Goal: Task Accomplishment & Management: Complete application form

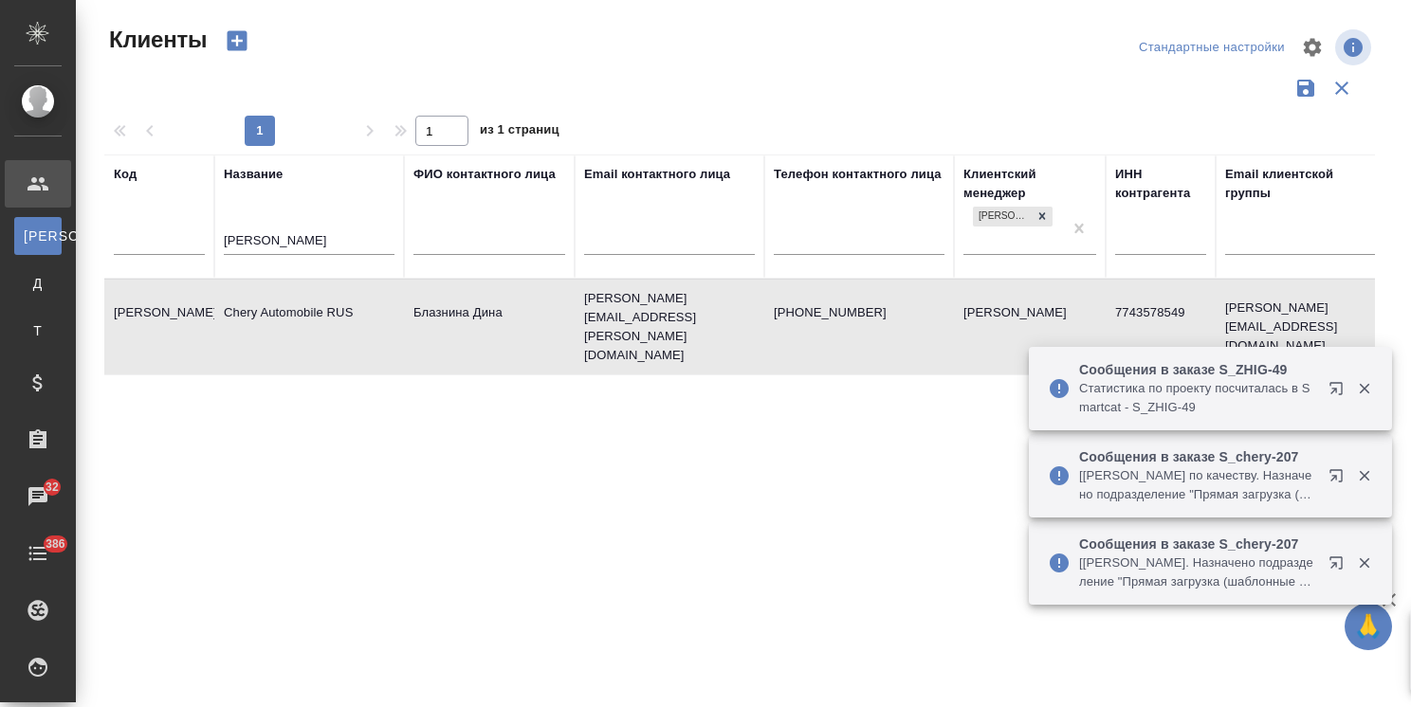
select select "RU"
click at [189, 248] on tr "Код Название [PERSON_NAME] ФИО контактного лица Email контактного лица Телефон …" at bounding box center [820, 217] width 1433 height 124
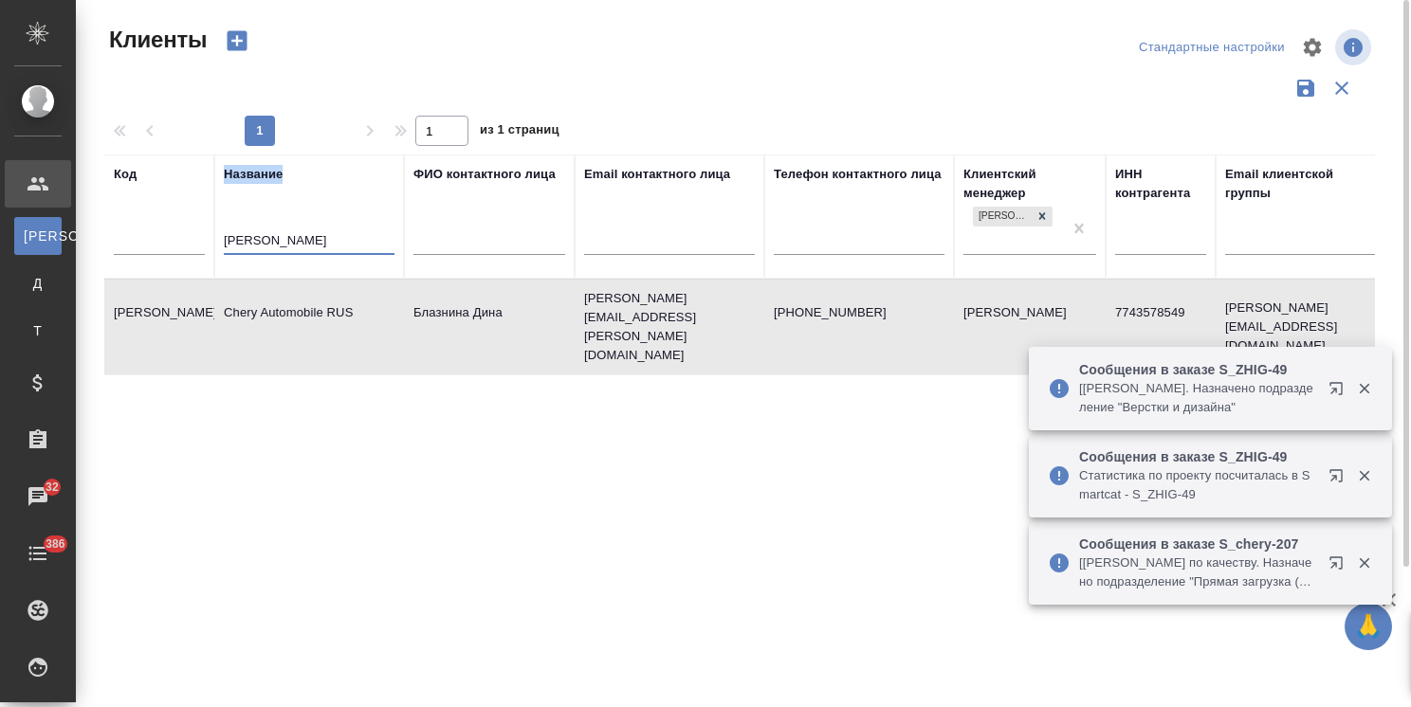
click at [330, 244] on input "chery" at bounding box center [309, 242] width 171 height 24
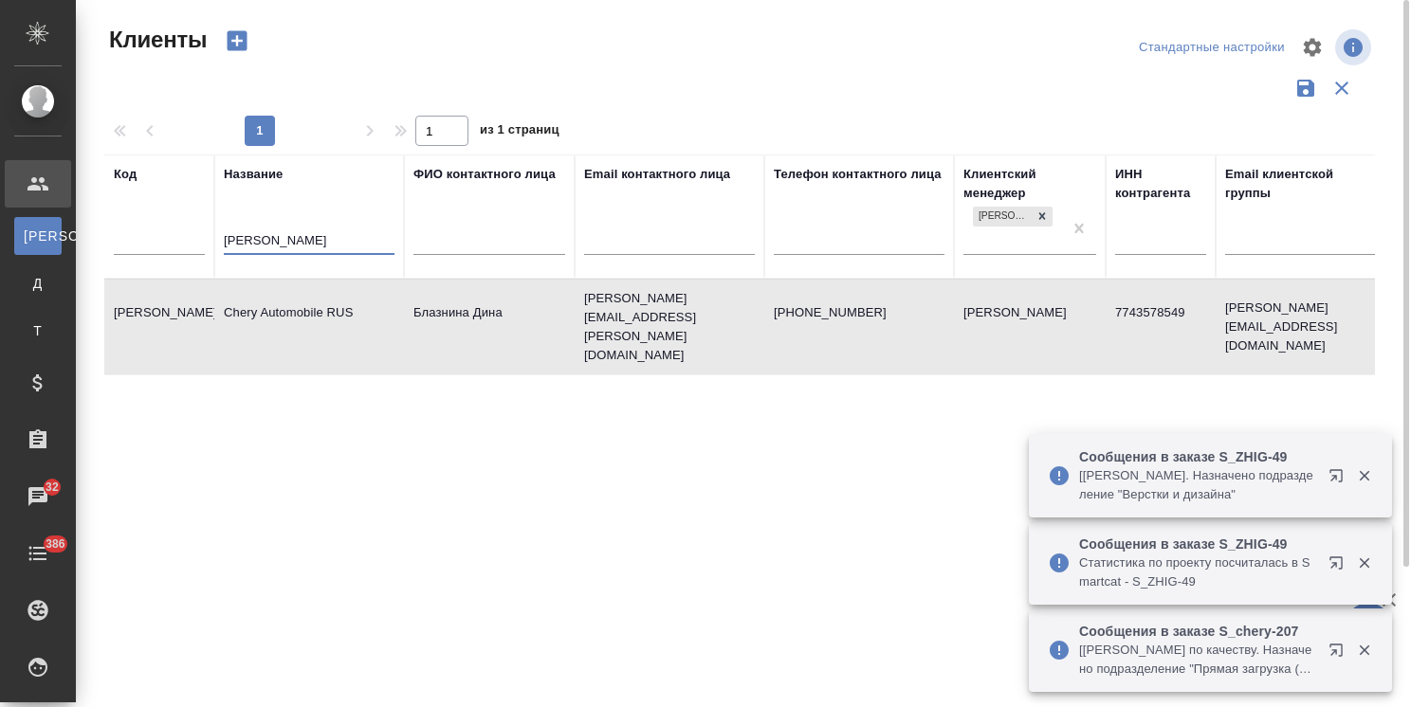
drag, startPoint x: 314, startPoint y: 247, endPoint x: 133, endPoint y: 243, distance: 181.1
click at [137, 243] on tr "Код Название chery ФИО контактного лица Email контактного лица Телефон контактн…" at bounding box center [820, 217] width 1433 height 124
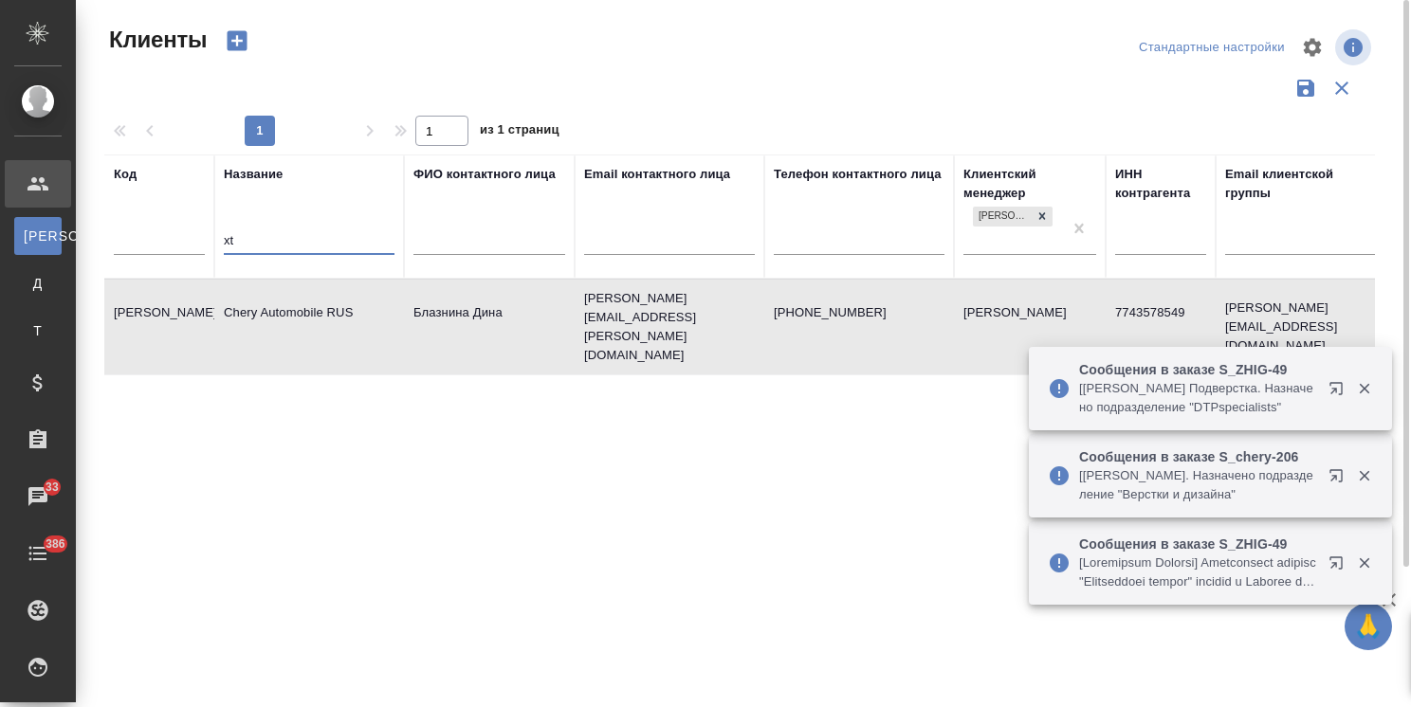
type input "x"
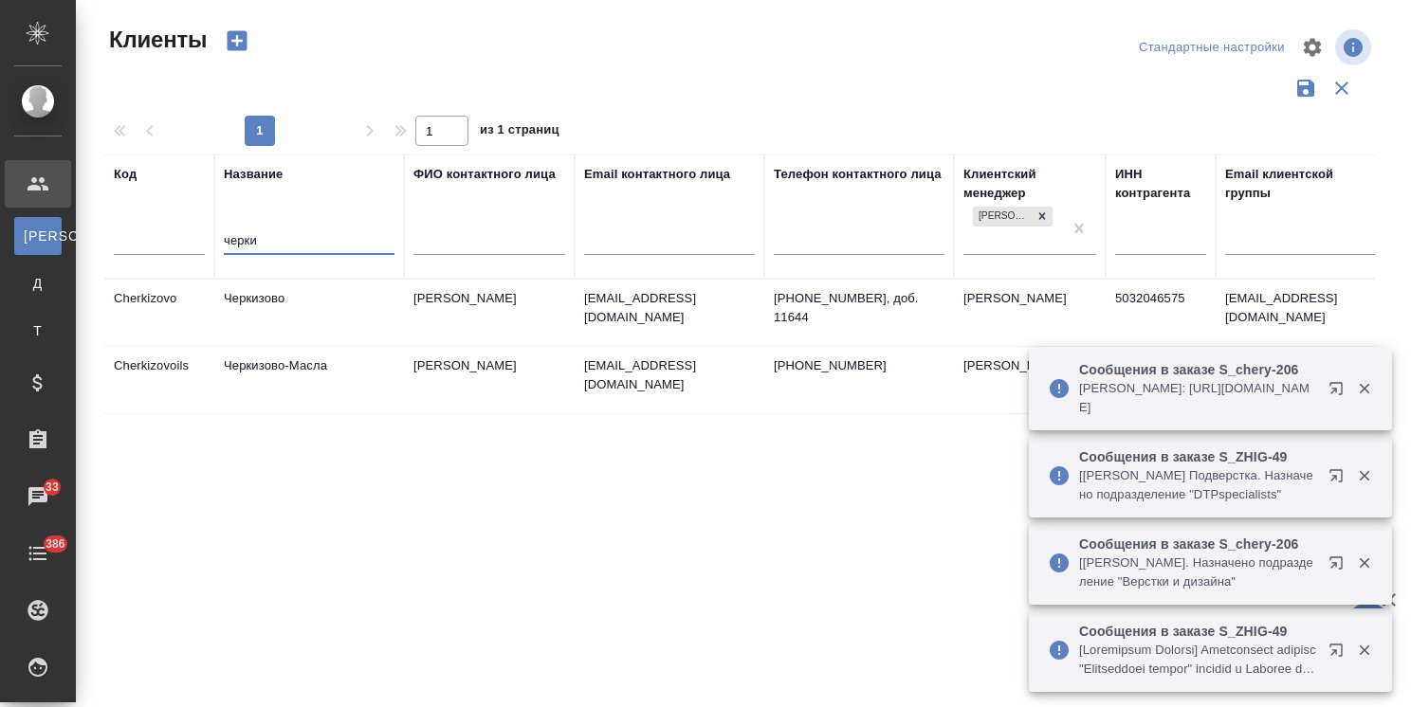
type input "черки"
click at [282, 309] on td "Черкизово" at bounding box center [309, 313] width 190 height 66
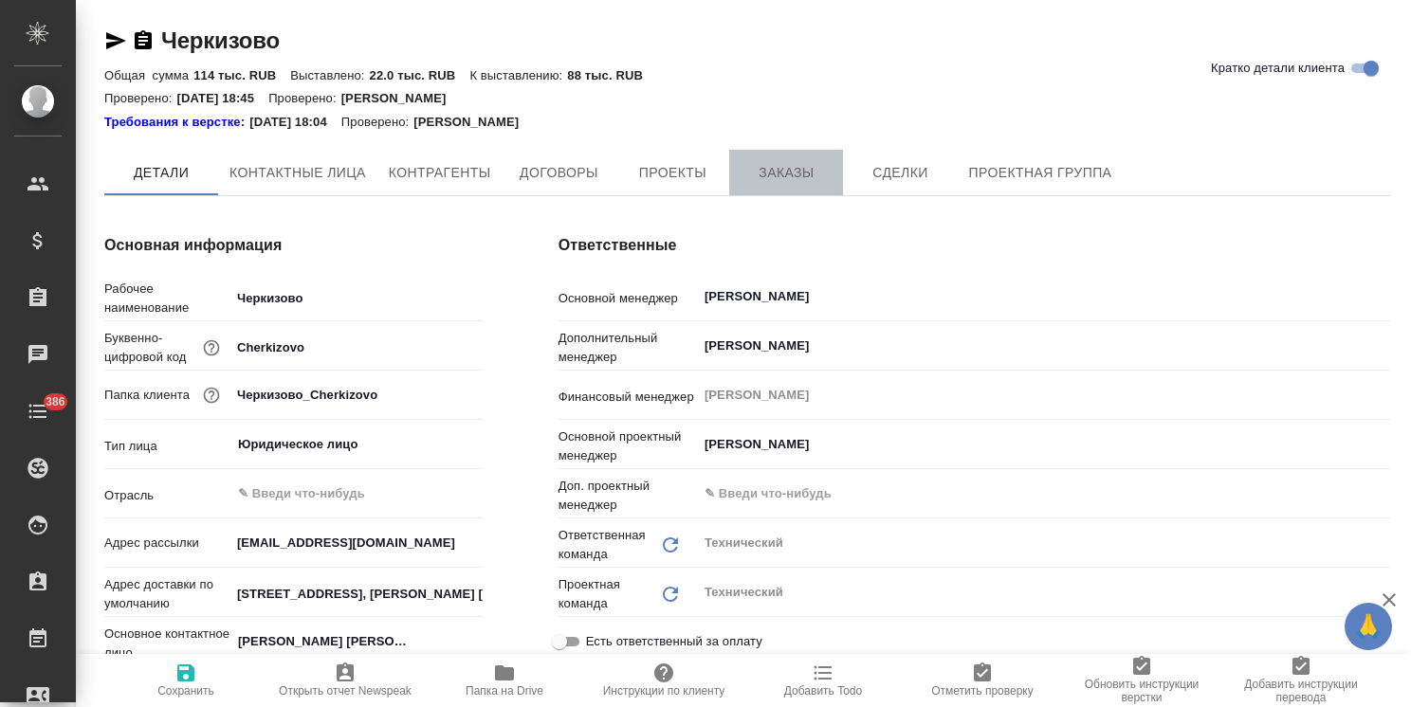
click at [785, 165] on span "Заказы" at bounding box center [785, 173] width 91 height 24
type textarea "x"
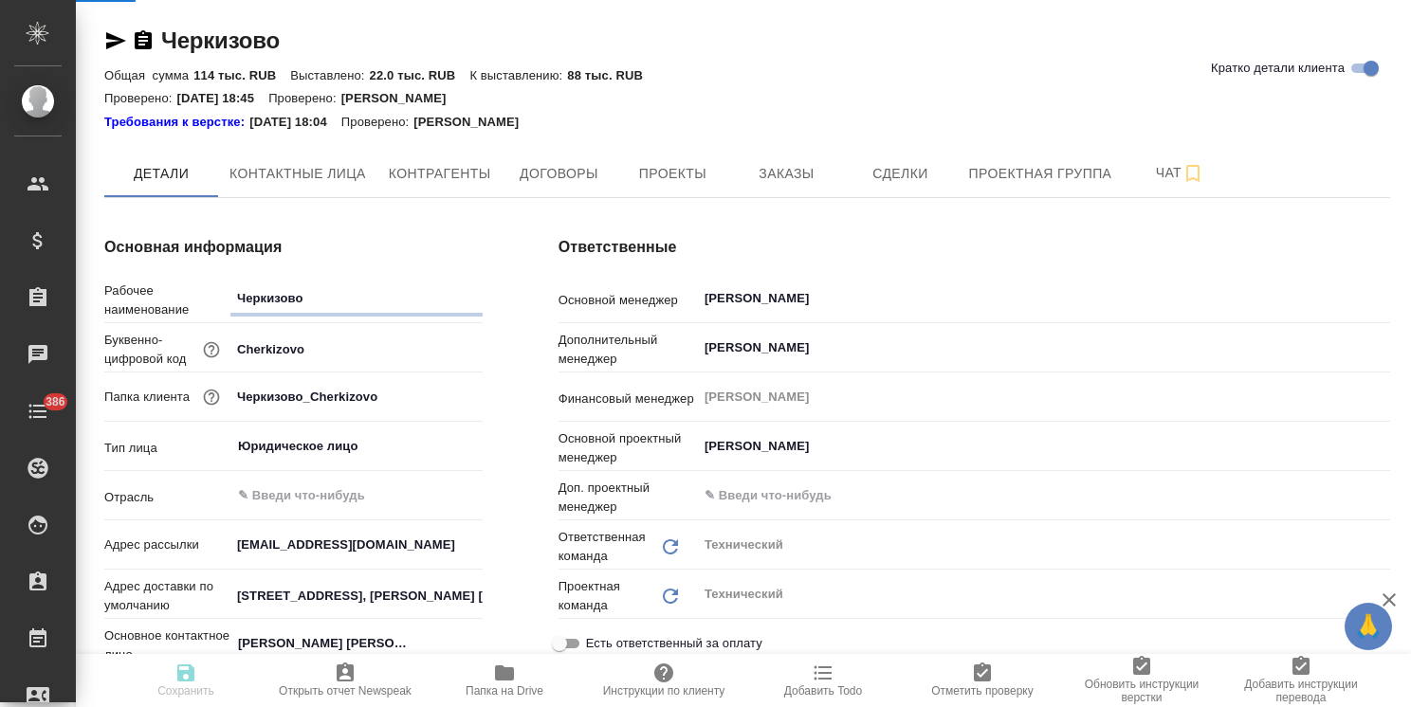
type textarea "x"
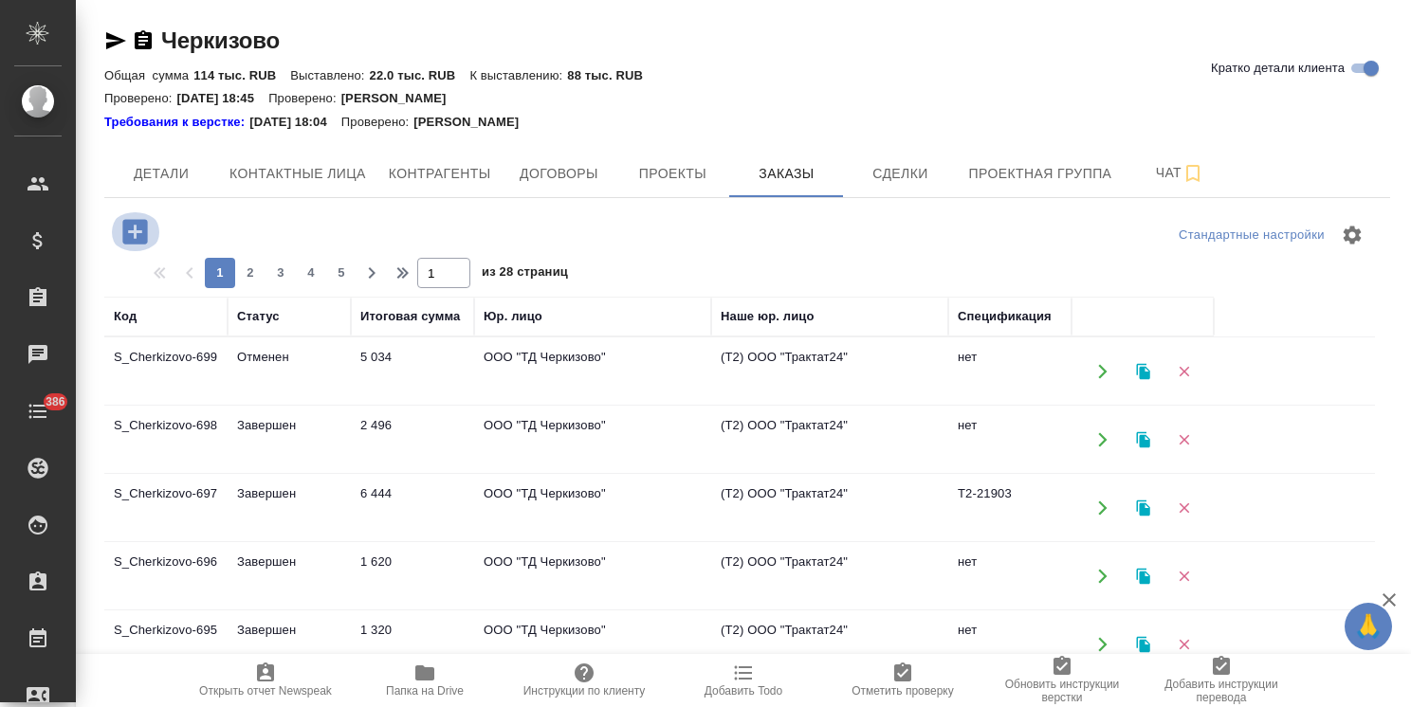
click at [136, 222] on icon "button" at bounding box center [134, 231] width 25 height 25
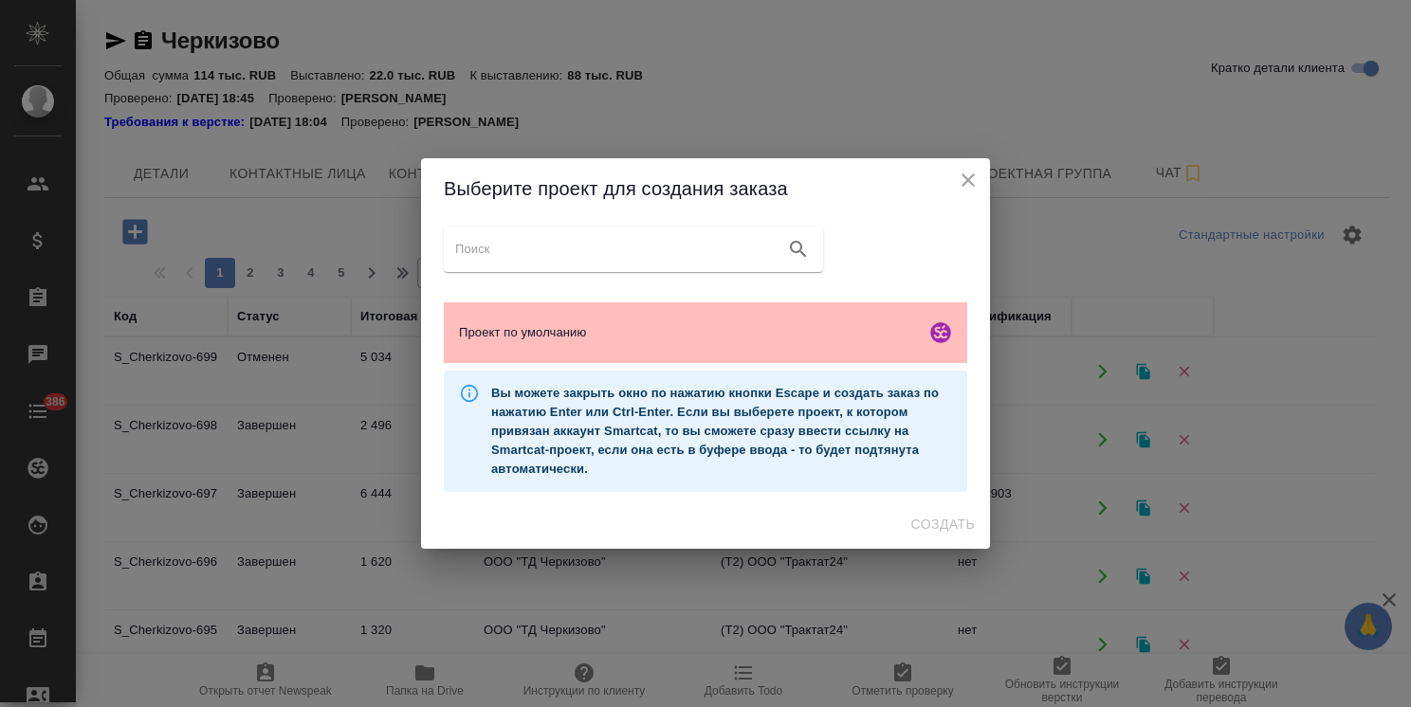
click at [709, 332] on span "Проект по умолчанию" at bounding box center [688, 332] width 459 height 19
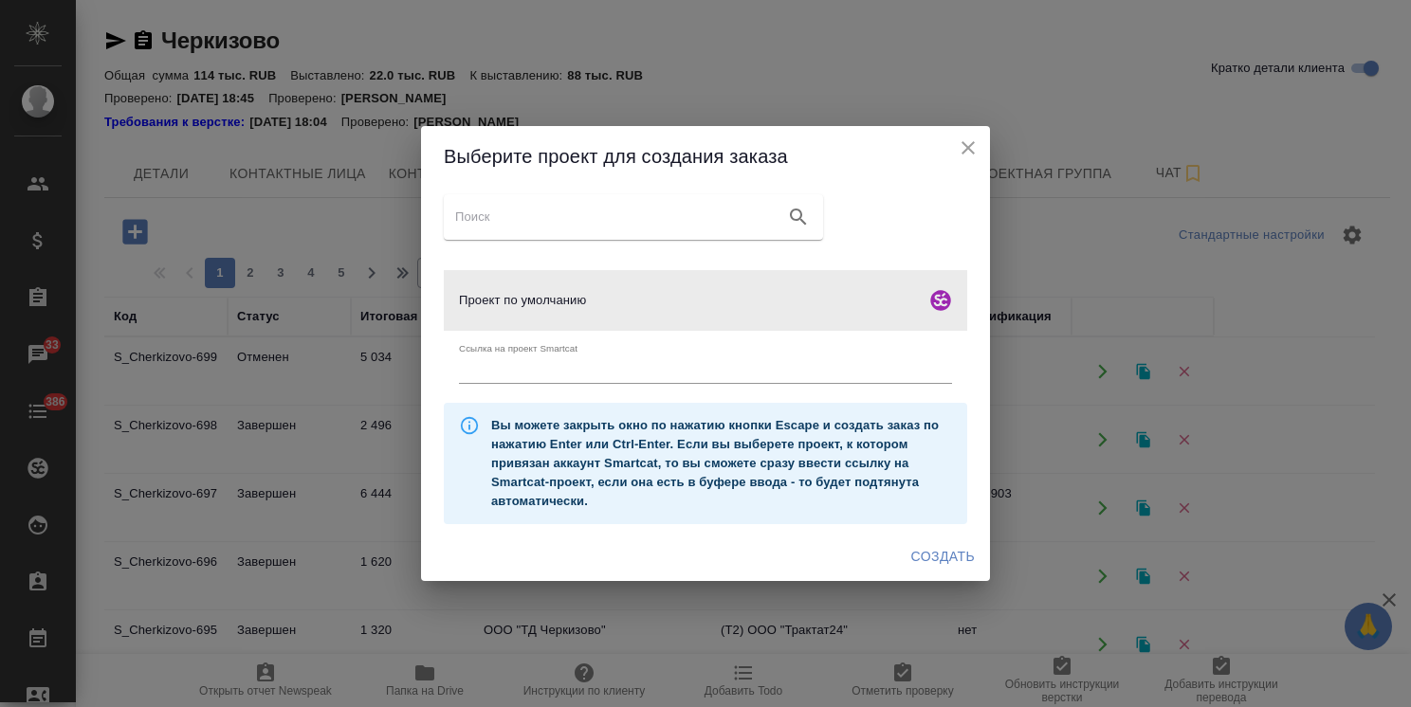
click at [945, 550] on span "Создать" at bounding box center [943, 557] width 64 height 24
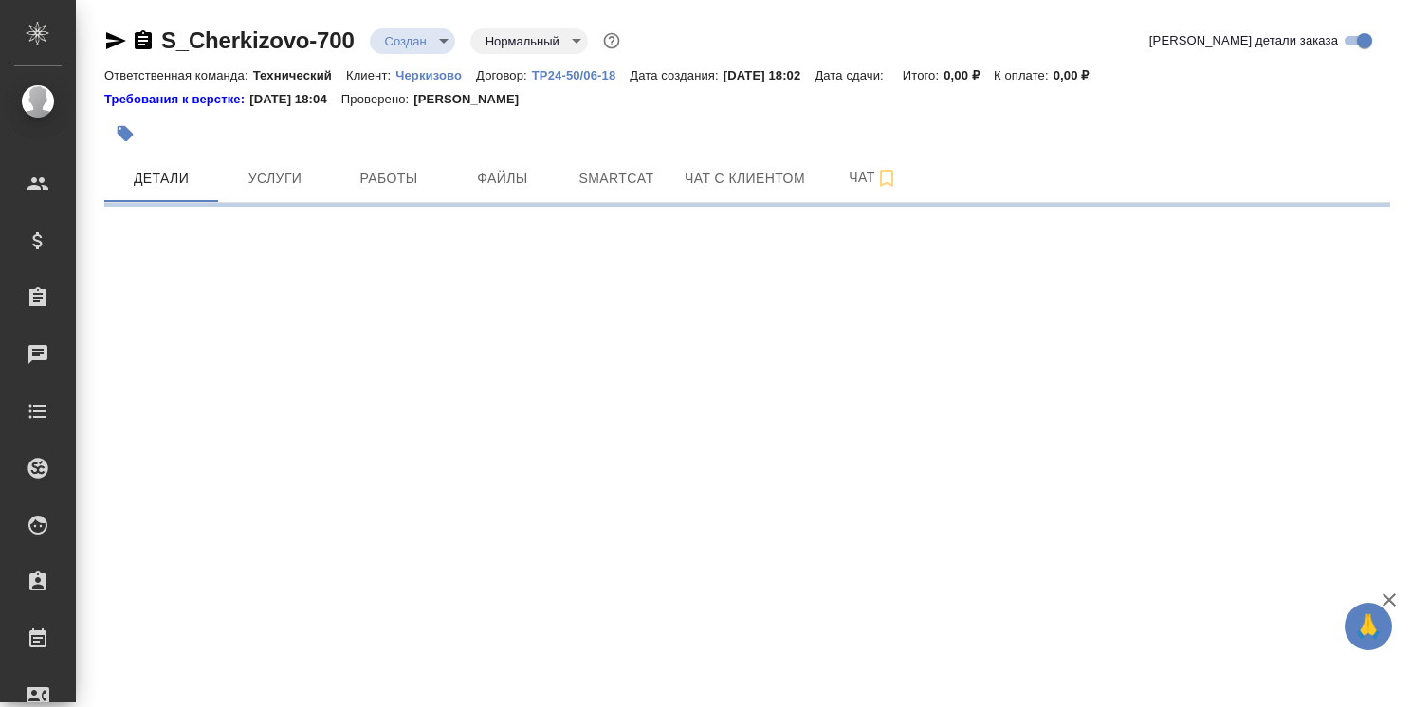
select select "RU"
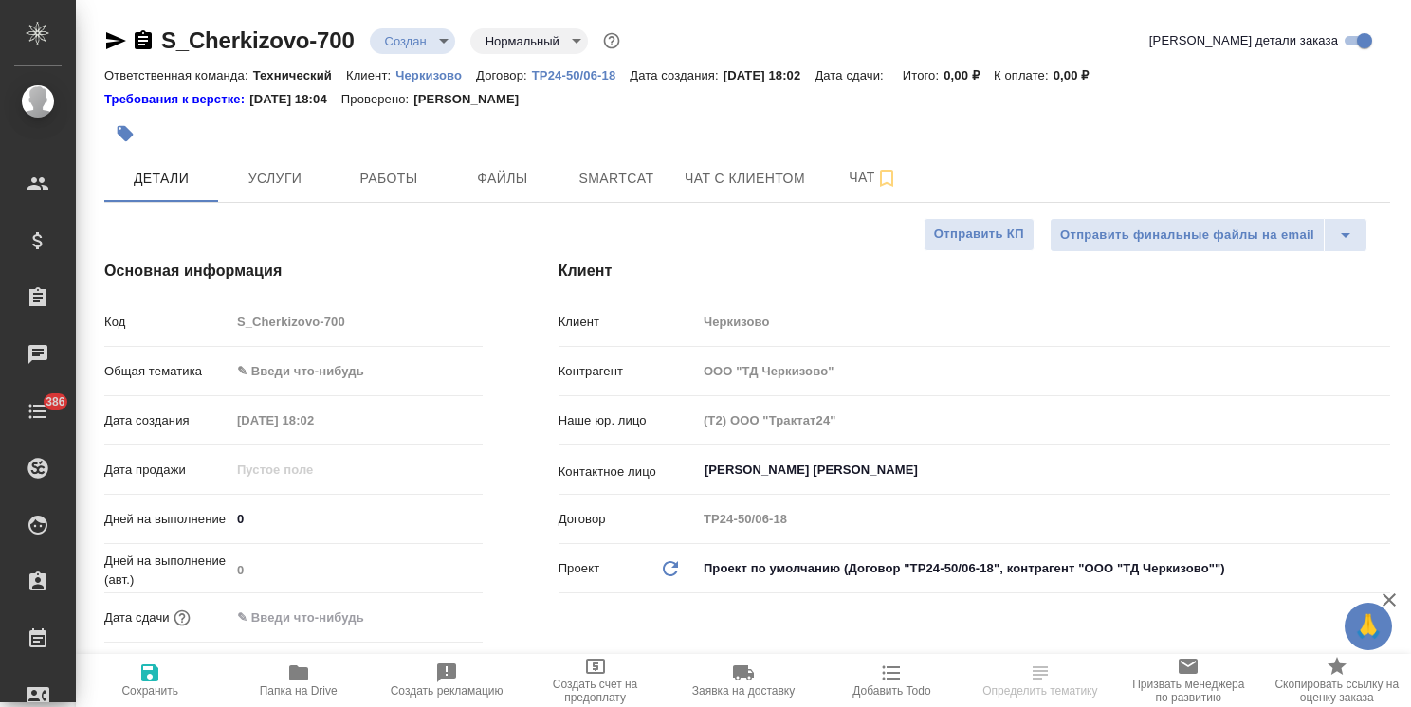
type textarea "x"
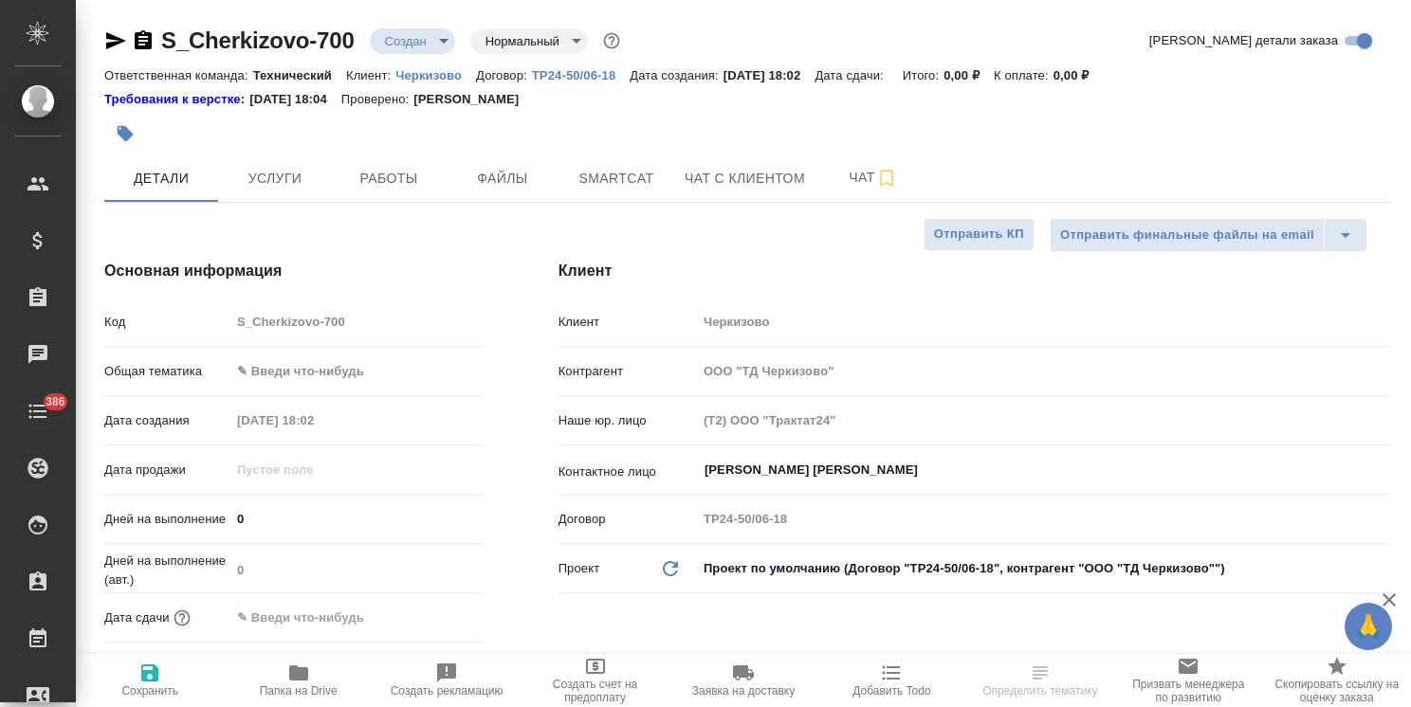
type textarea "x"
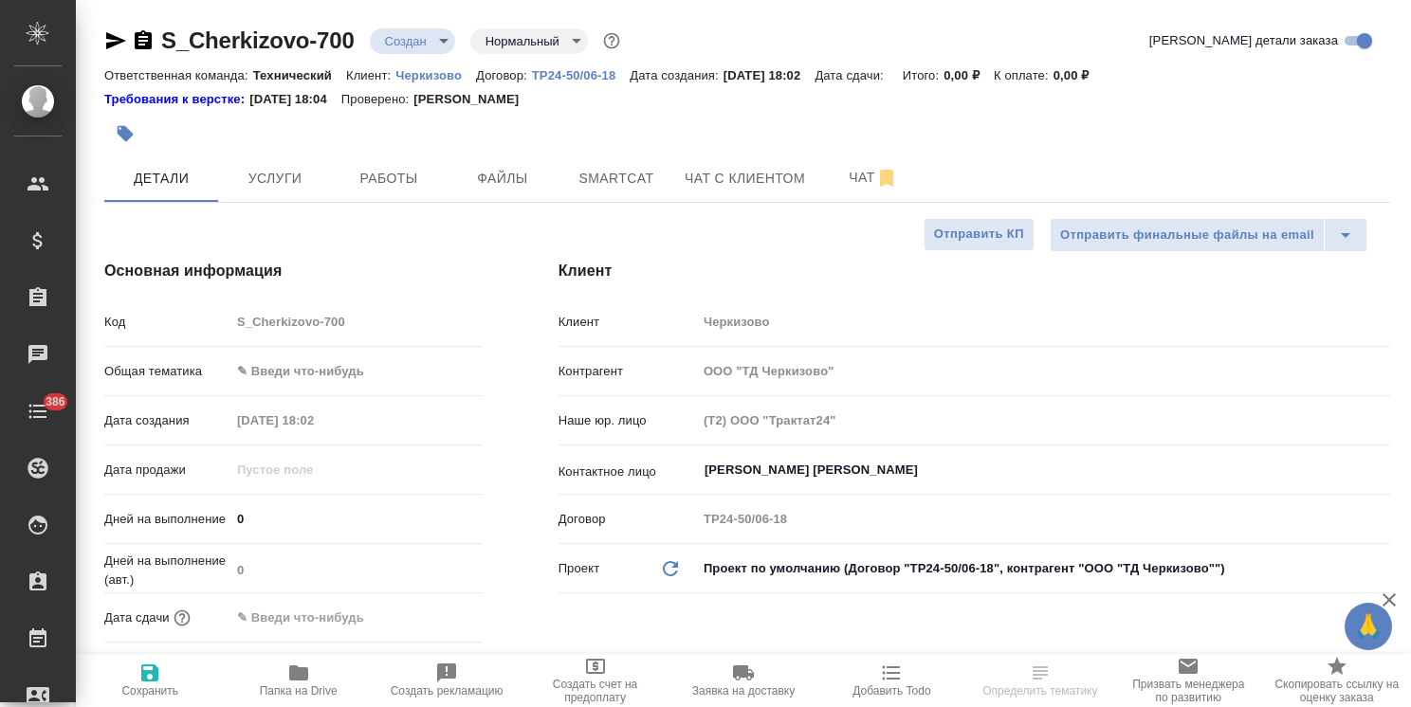
type textarea "x"
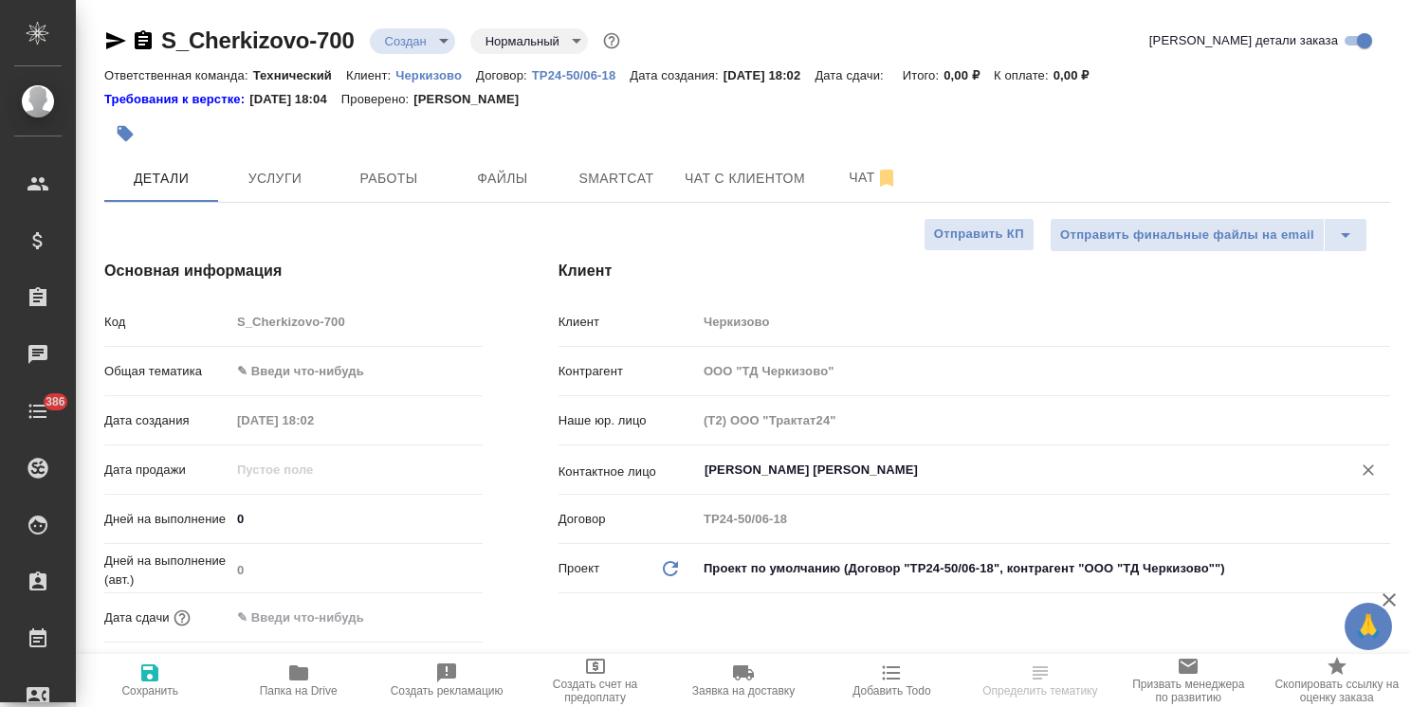
click at [794, 476] on input "Байбекова Елена" at bounding box center [1011, 470] width 618 height 23
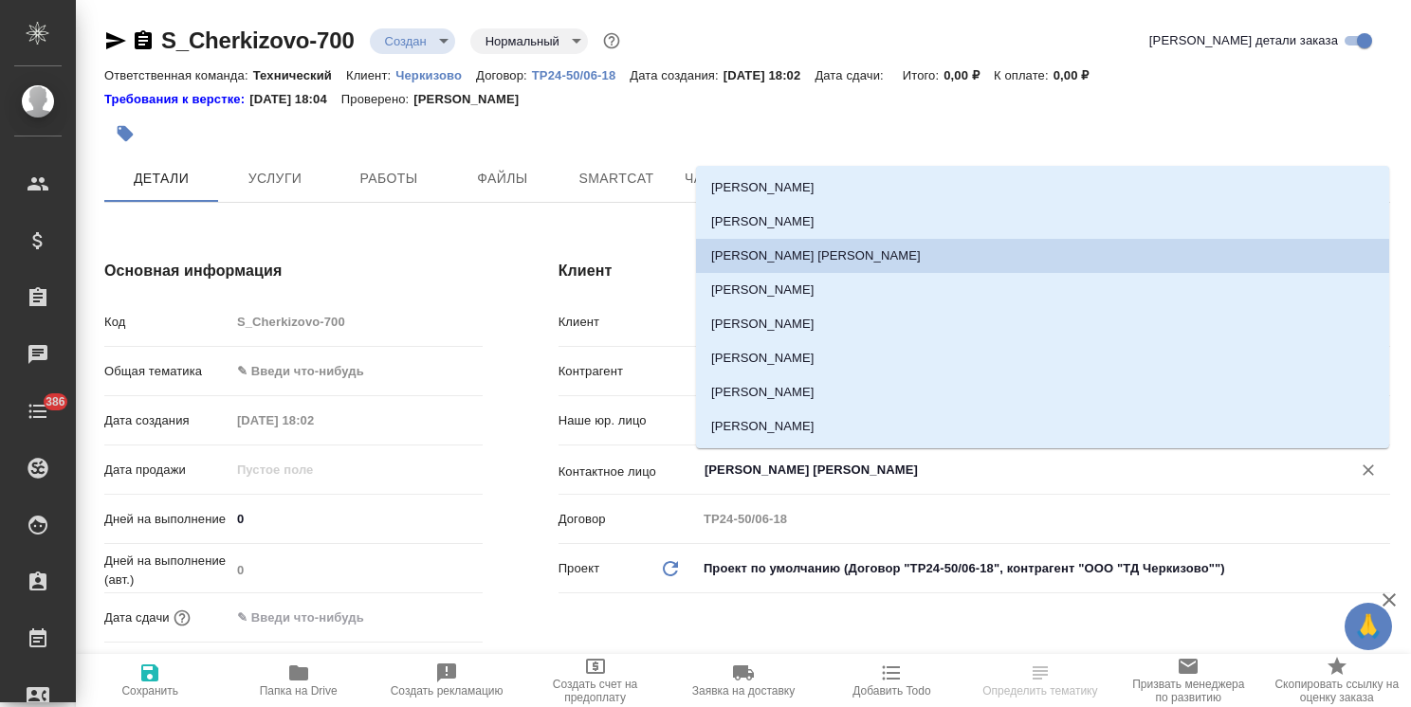
type textarea "x"
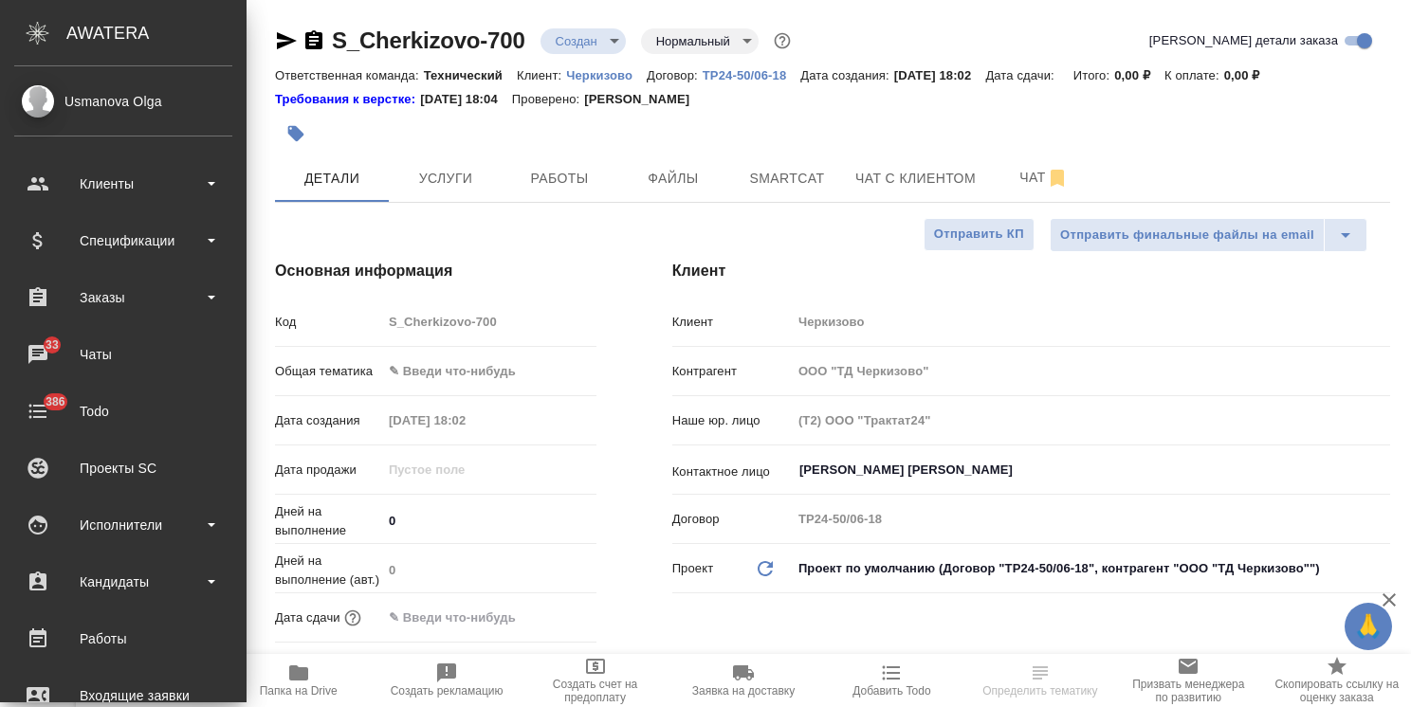
type textarea "x"
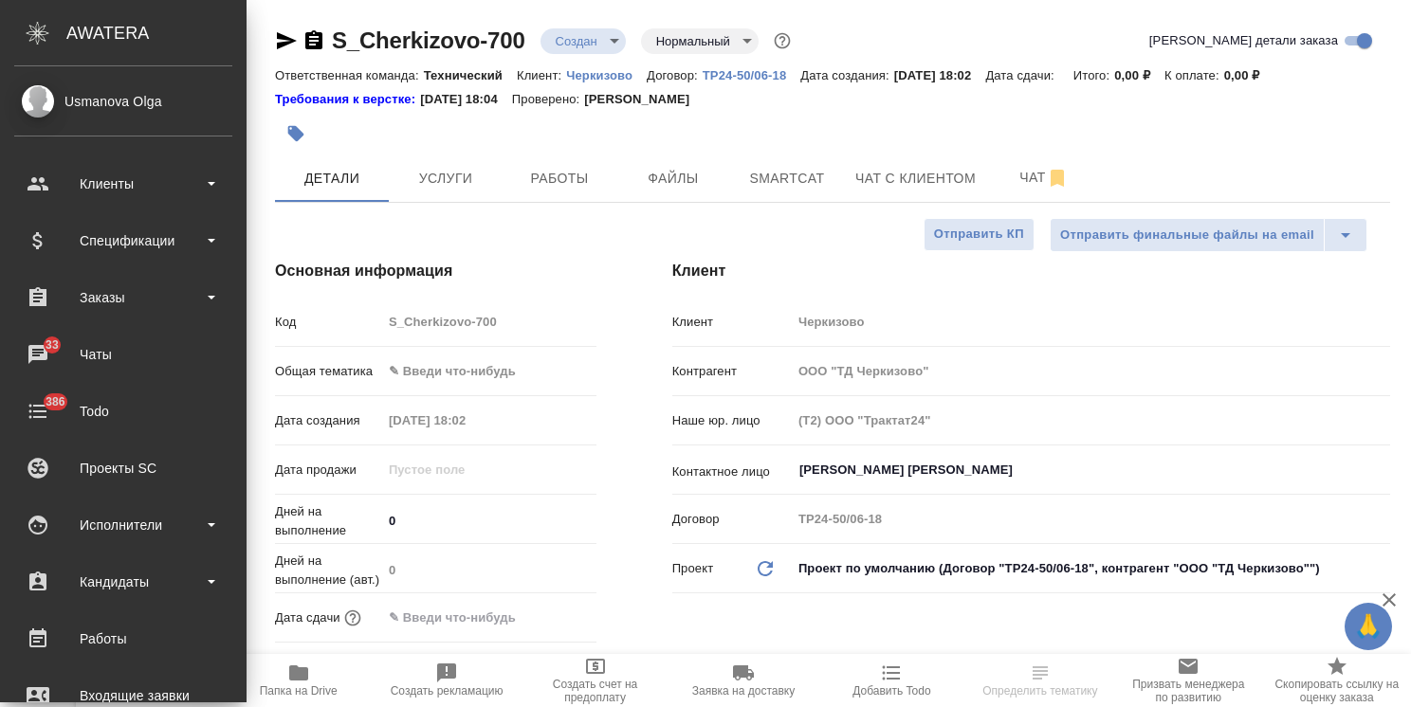
type textarea "x"
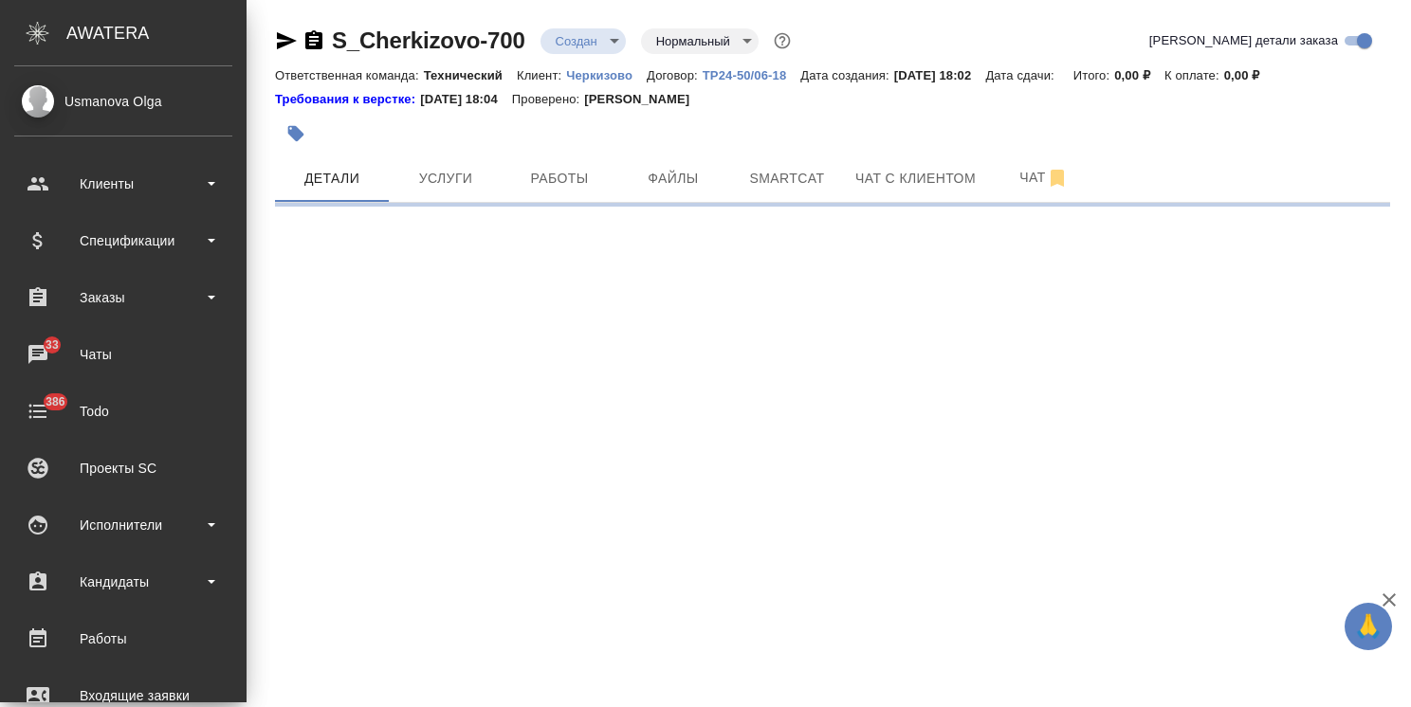
select select "RU"
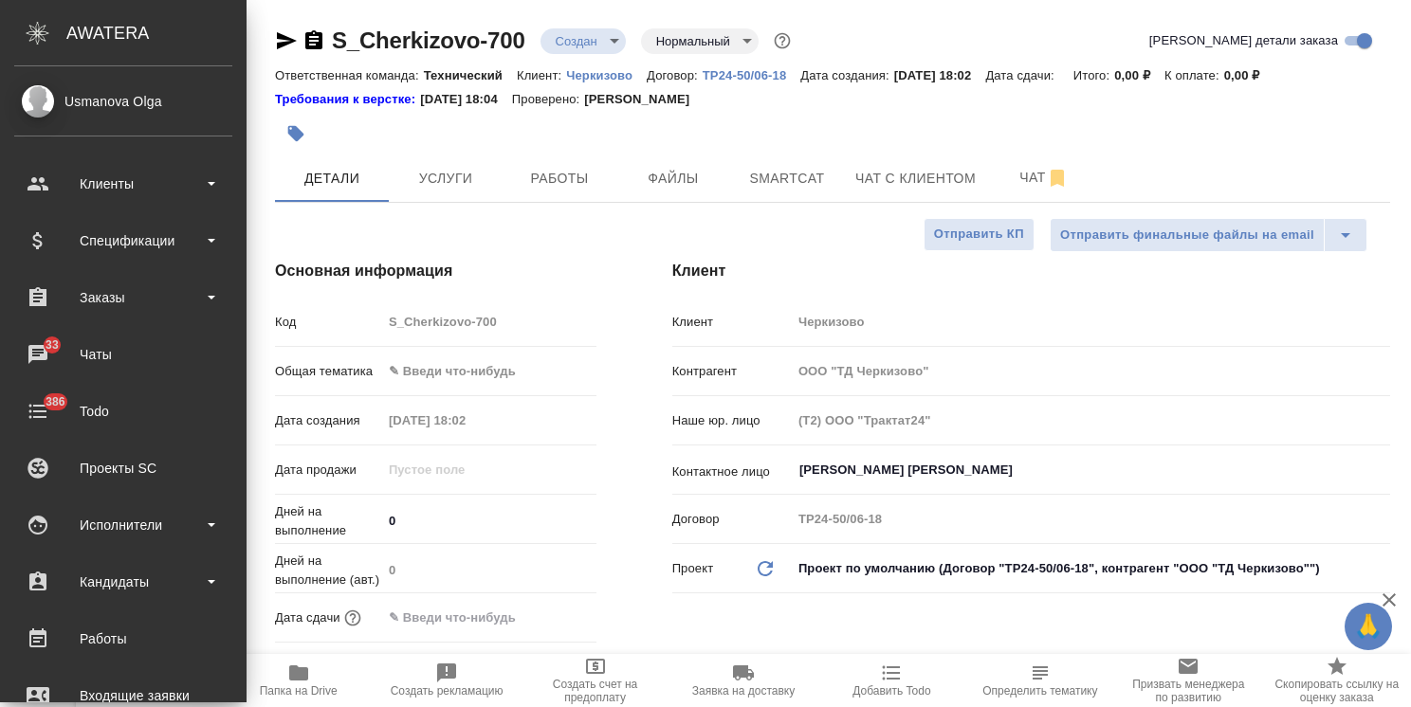
type textarea "x"
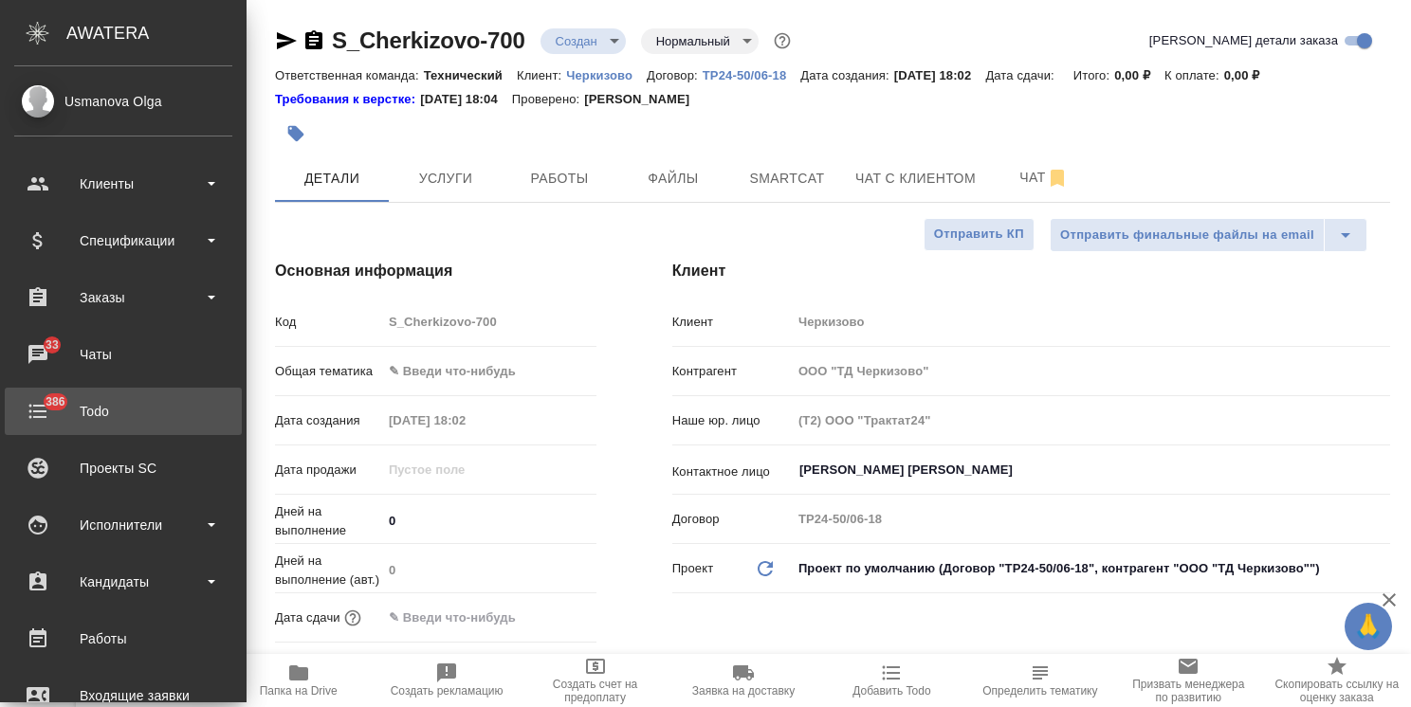
type textarea "x"
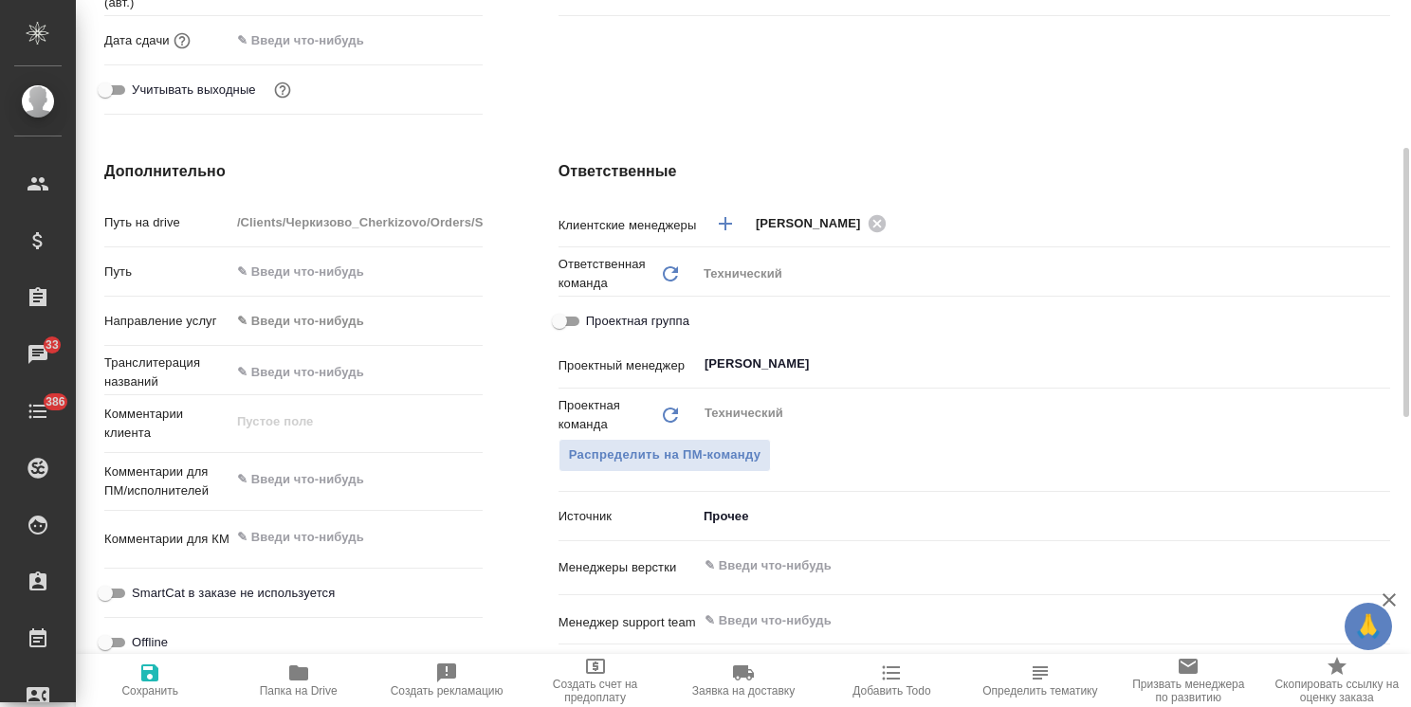
scroll to position [603, 0]
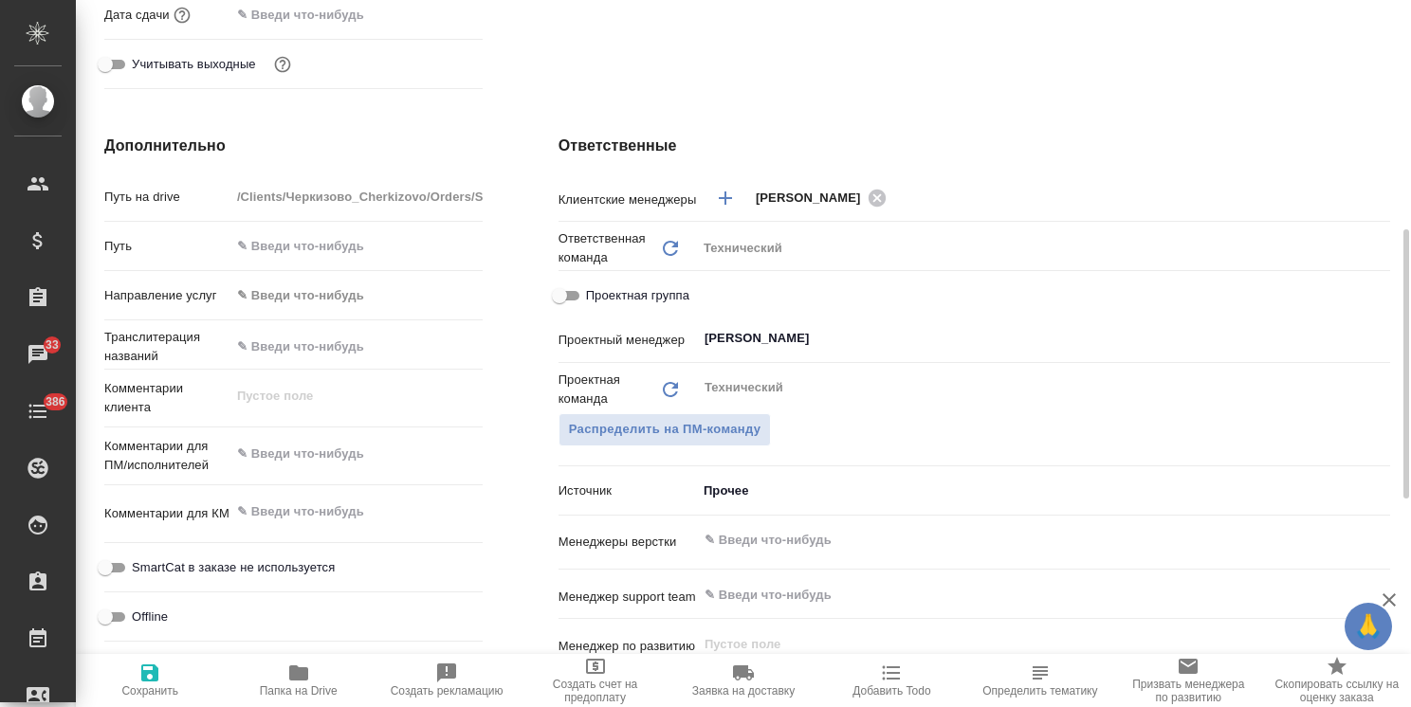
type textarea "x"
click at [393, 453] on textarea at bounding box center [356, 454] width 252 height 32
paste textarea "на английский язык"
type textarea "x"
type textarea "на английский язык"
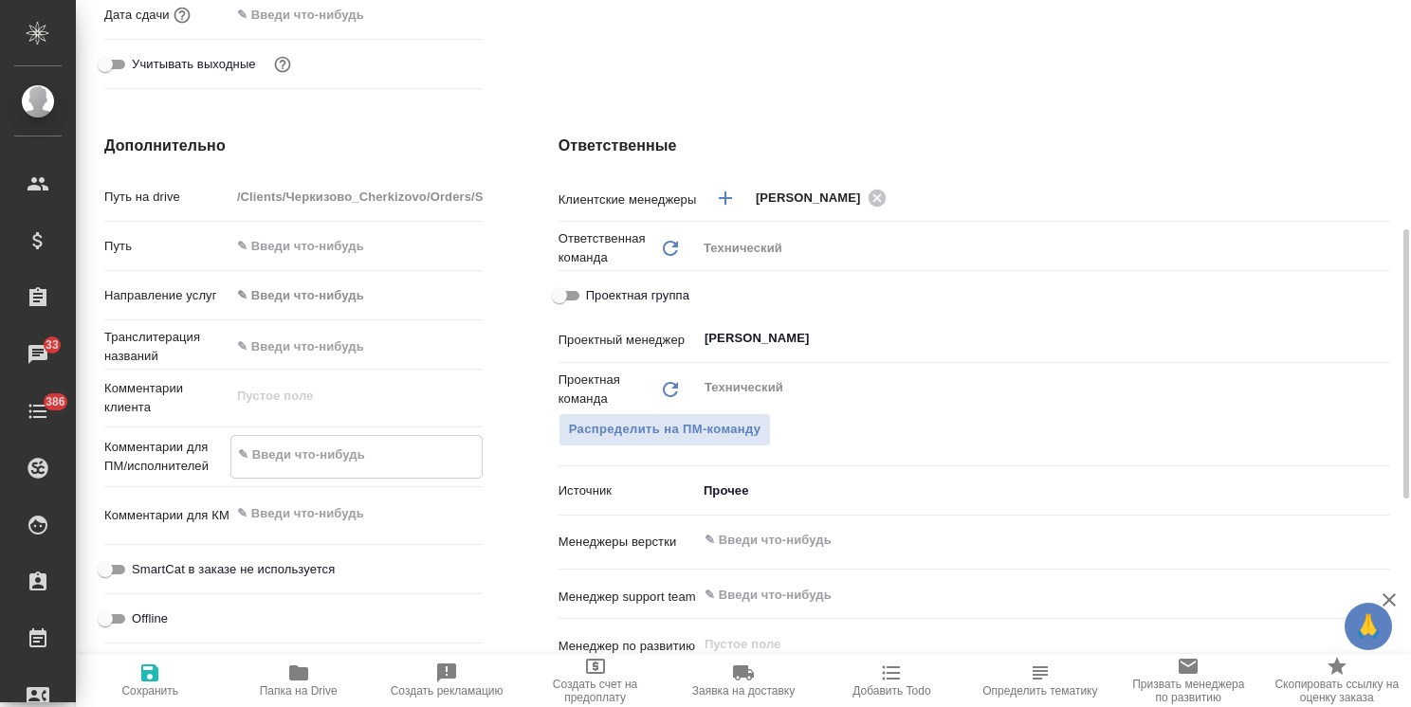
type textarea "x"
type textarea "на английский язык"
type textarea "x"
click at [158, 685] on span "Сохранить" at bounding box center [149, 690] width 57 height 13
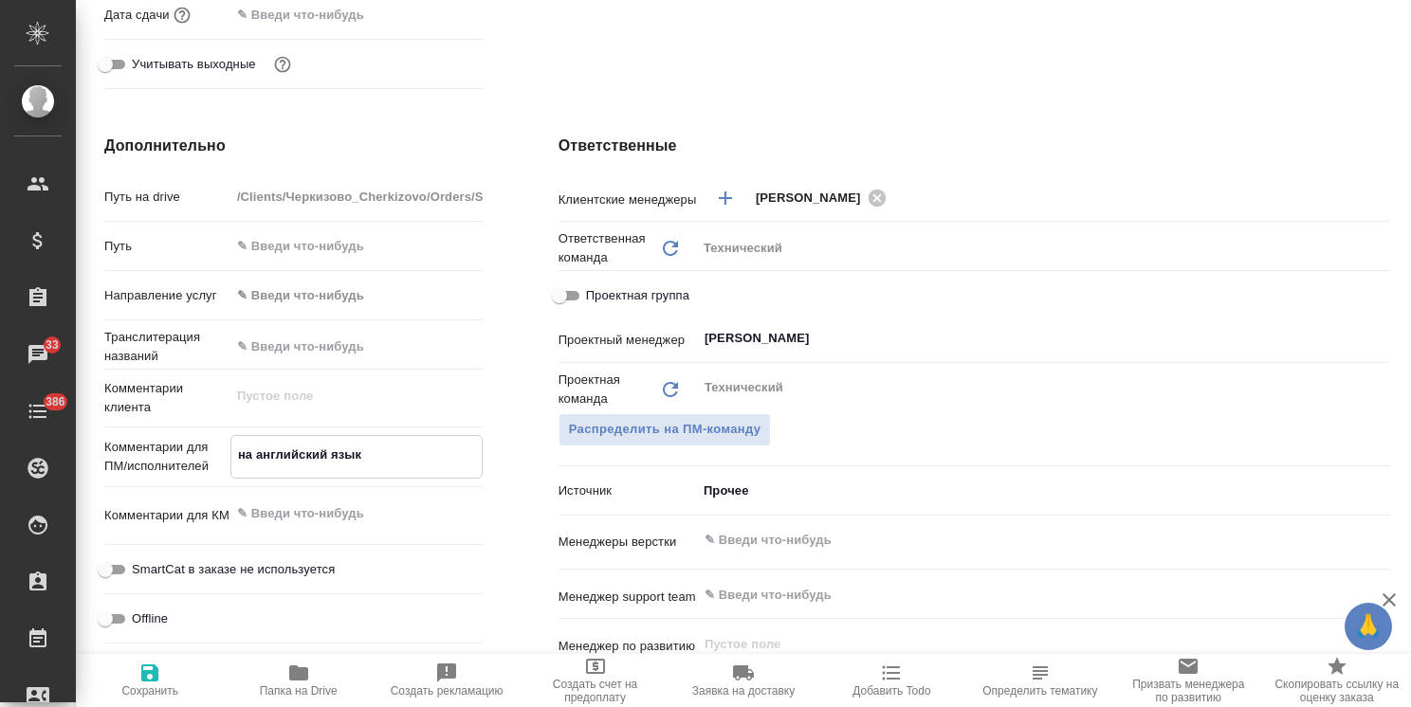
type textarea "x"
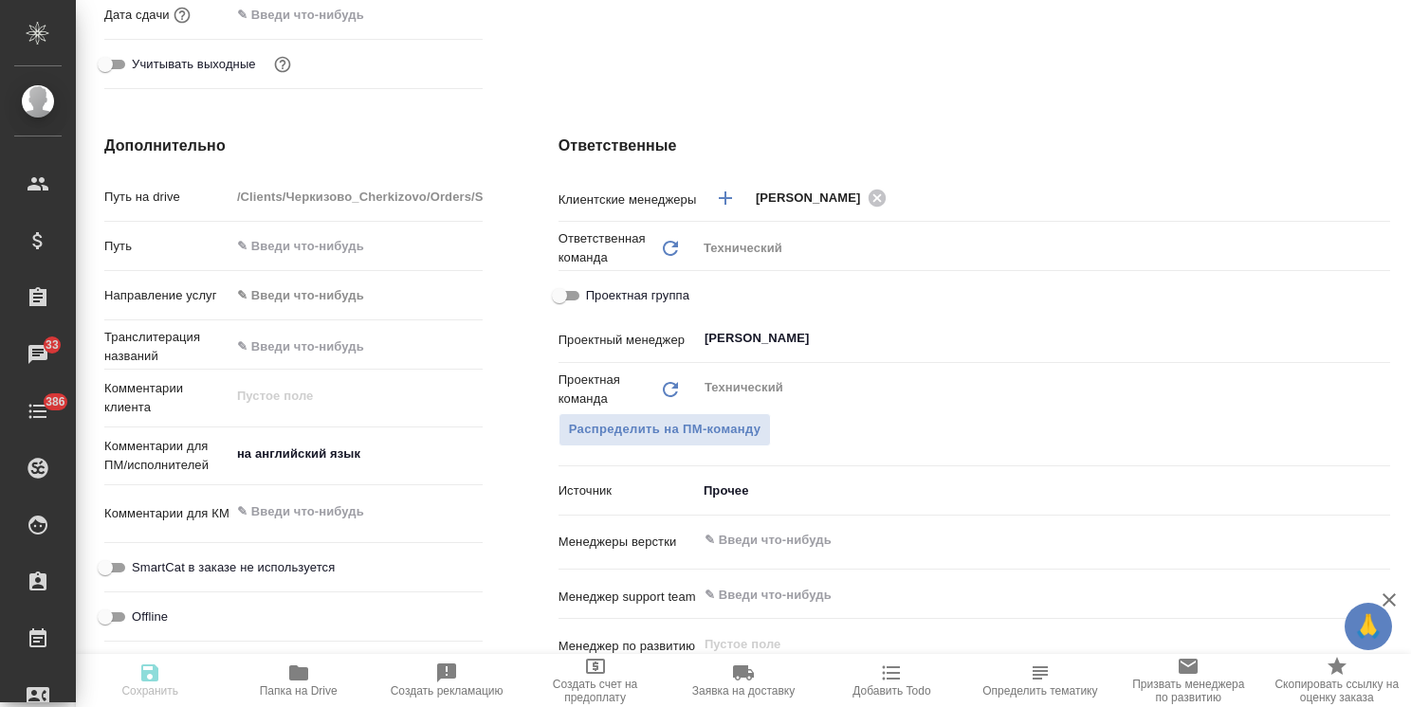
type textarea "x"
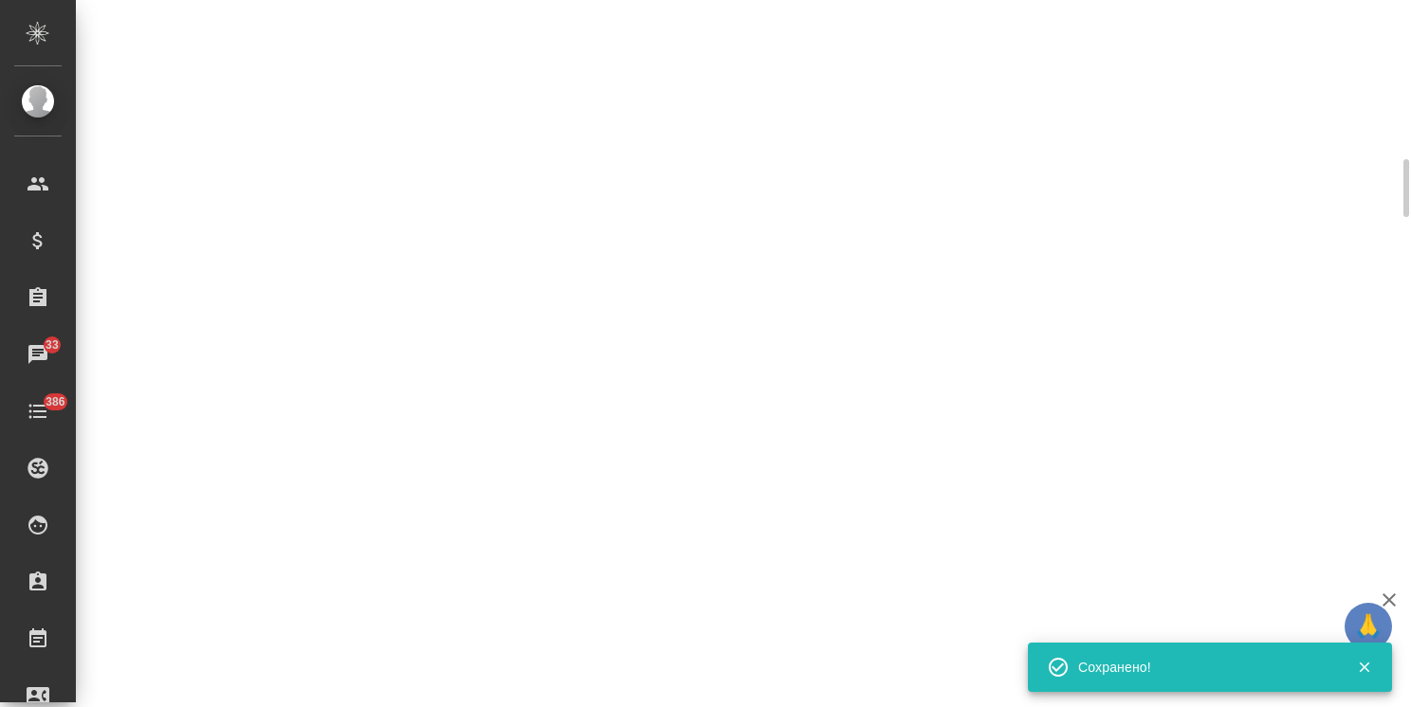
select select "RU"
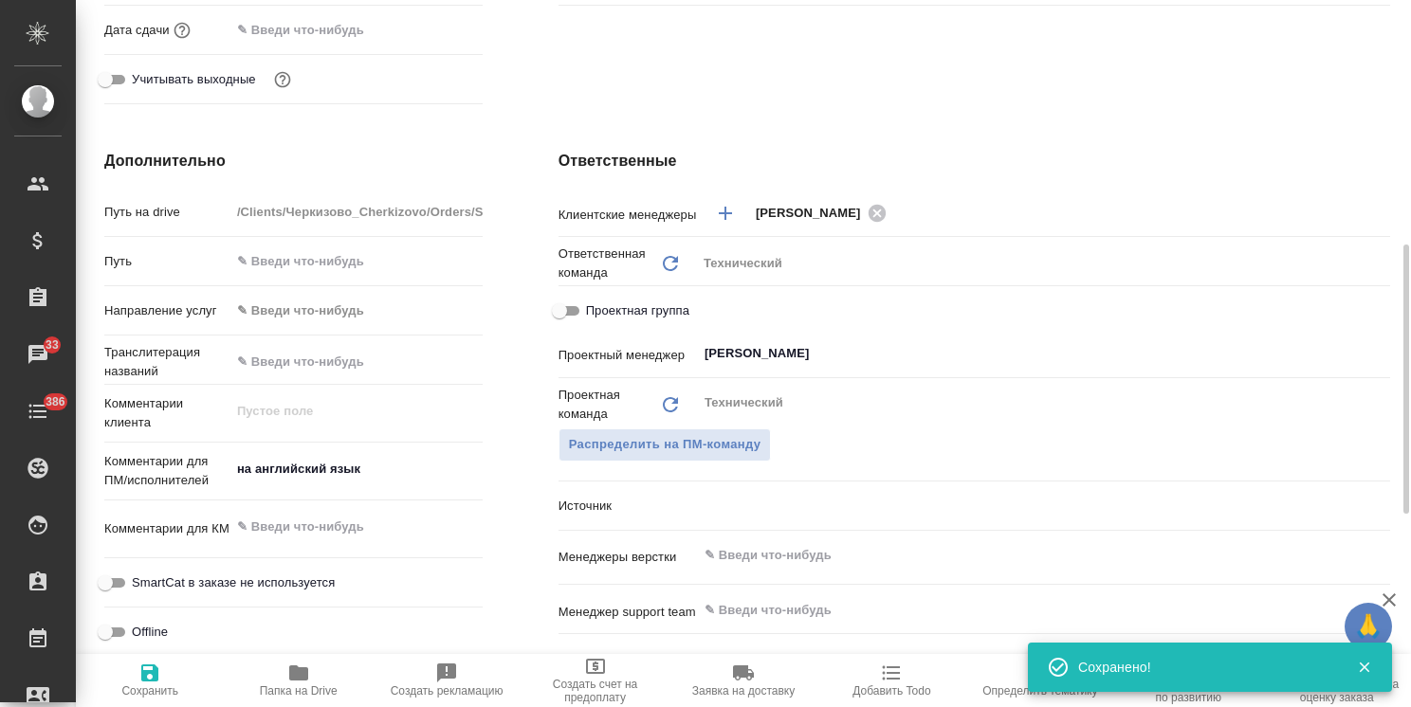
type textarea "x"
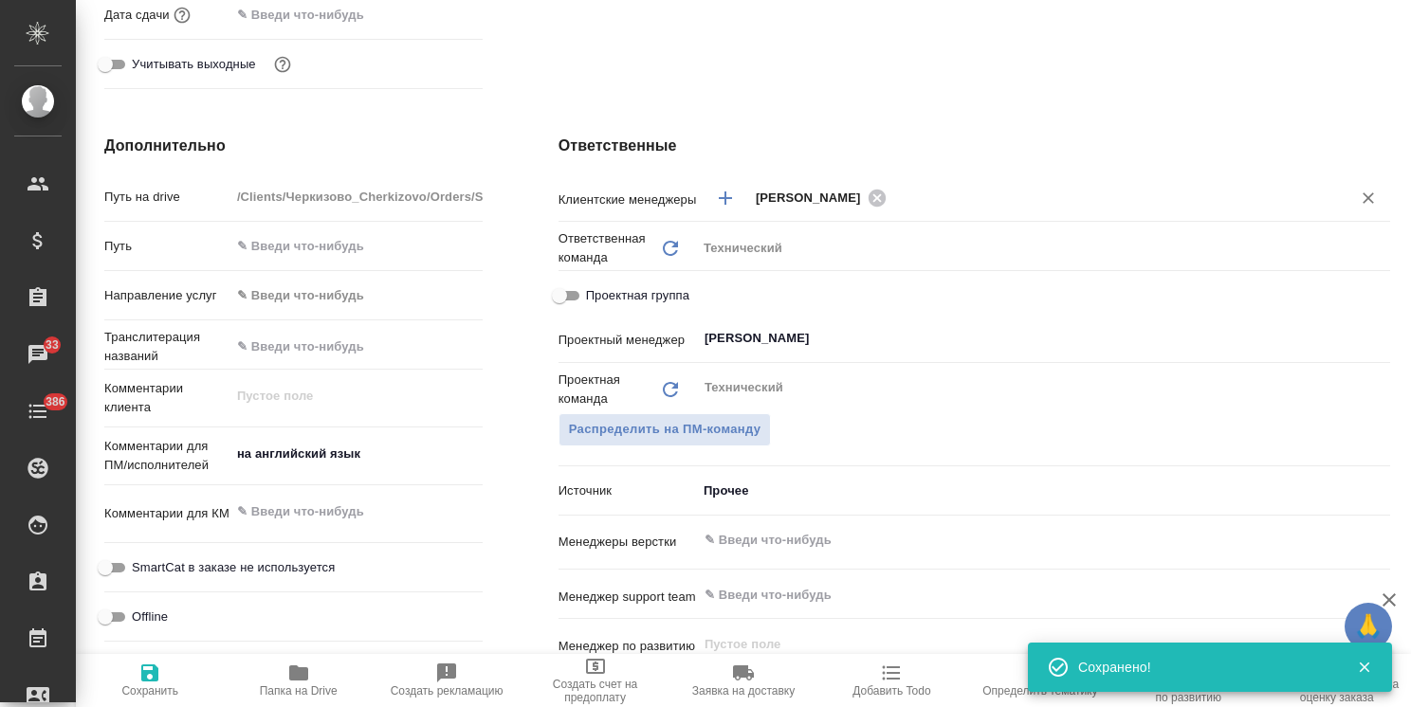
type textarea "x"
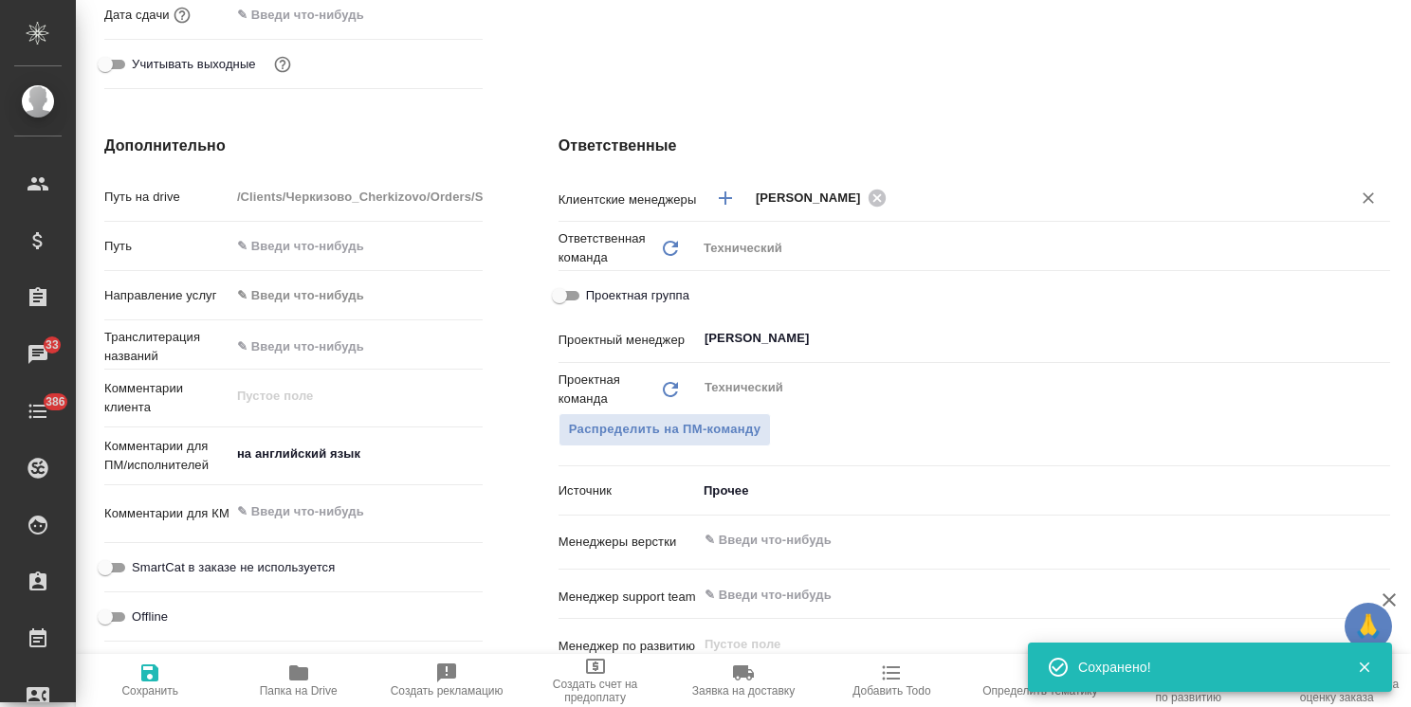
type textarea "x"
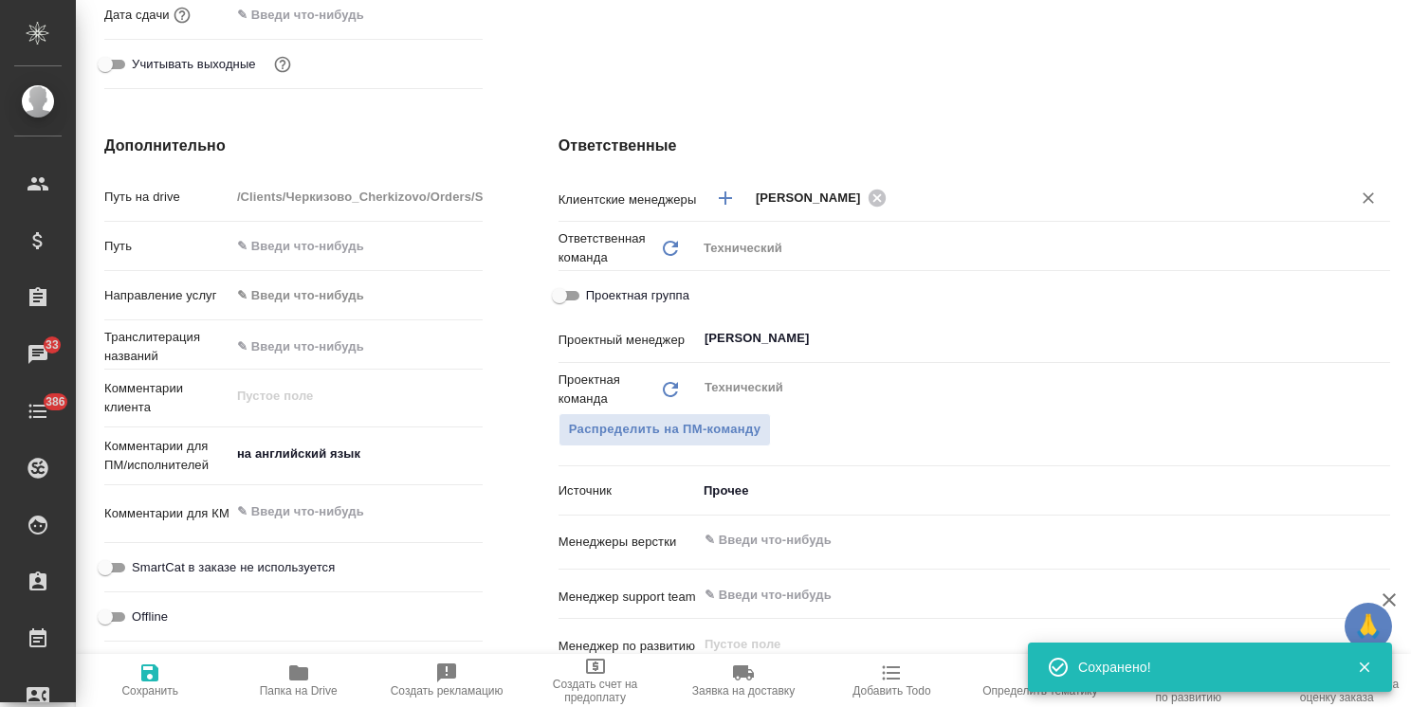
type textarea "x"
drag, startPoint x: 410, startPoint y: 59, endPoint x: 756, endPoint y: 151, distance: 357.1
click at [410, 59] on div "Учитывать выходные" at bounding box center [293, 63] width 378 height 33
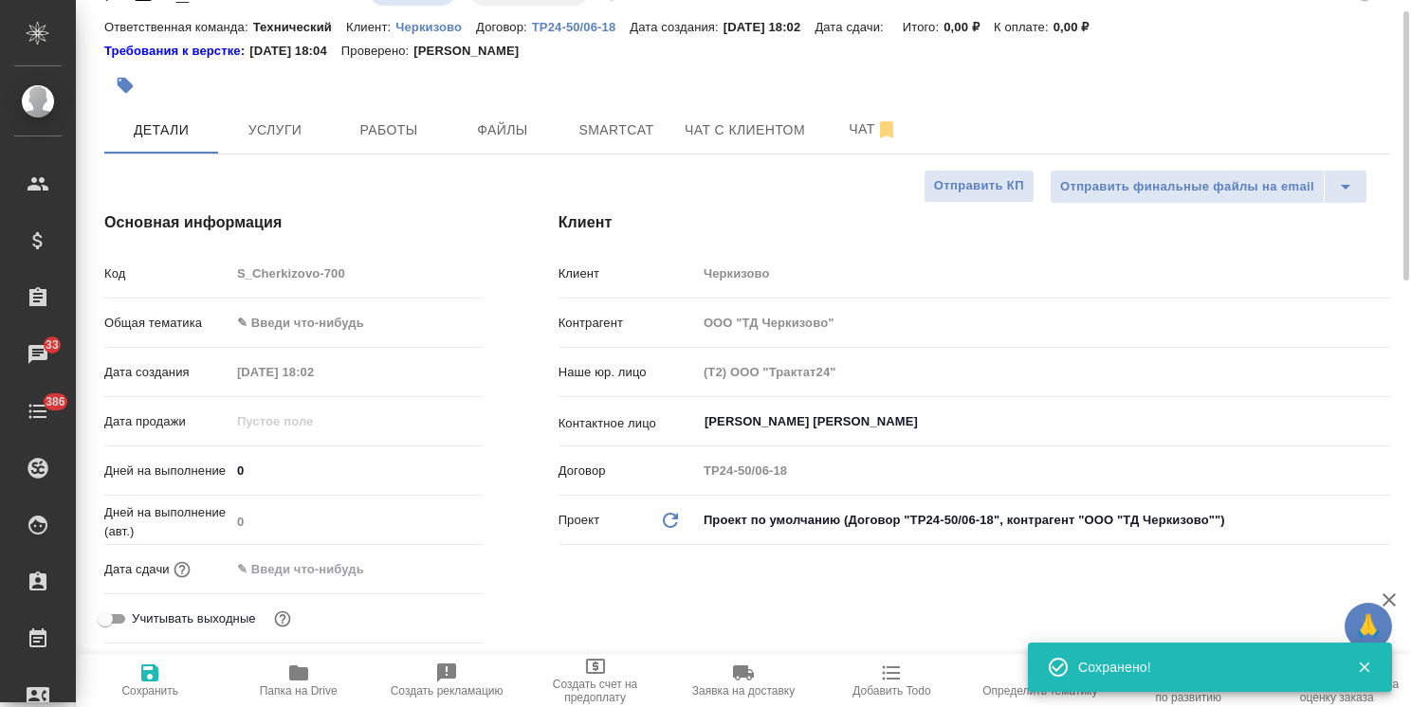
scroll to position [44, 0]
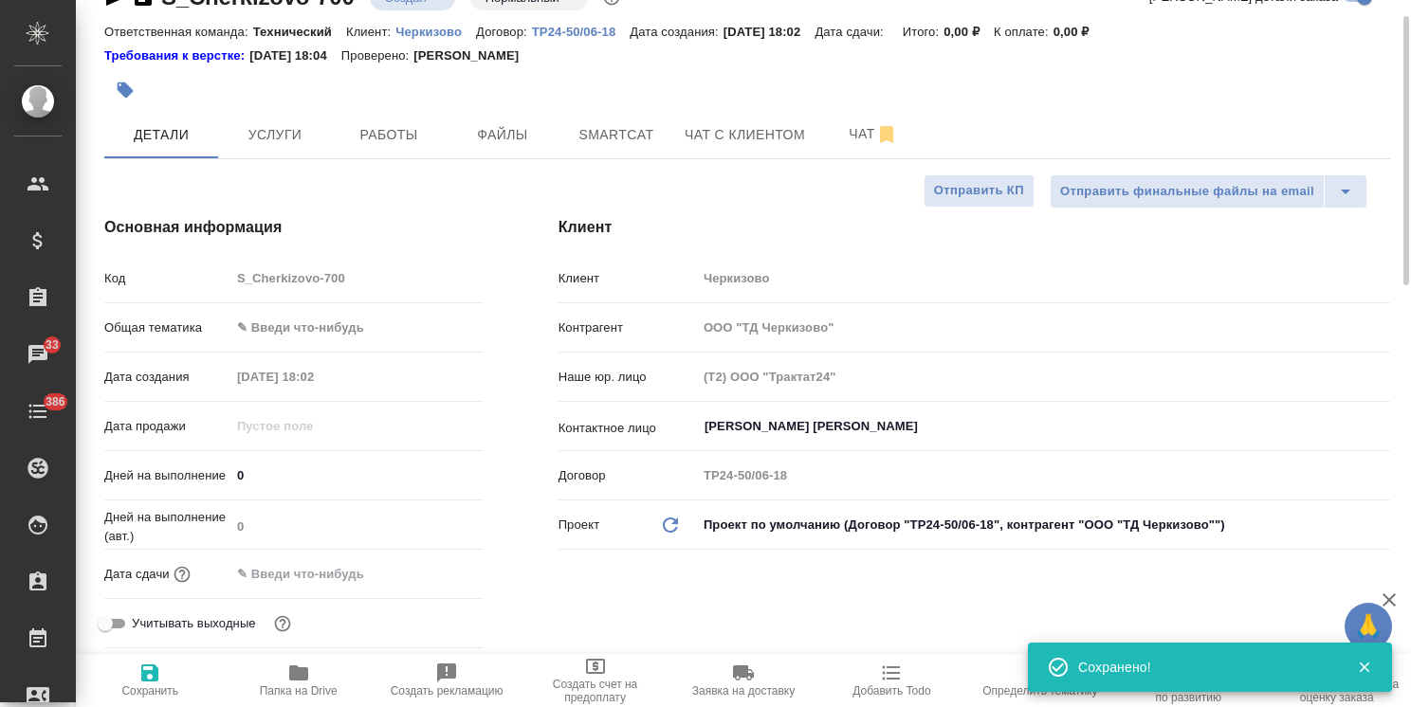
click at [321, 332] on body "🙏 .cls-1 fill:#fff; AWATERA Usmanova Olga Клиенты Спецификации Заказы 33 Чаты 3…" at bounding box center [705, 353] width 1411 height 707
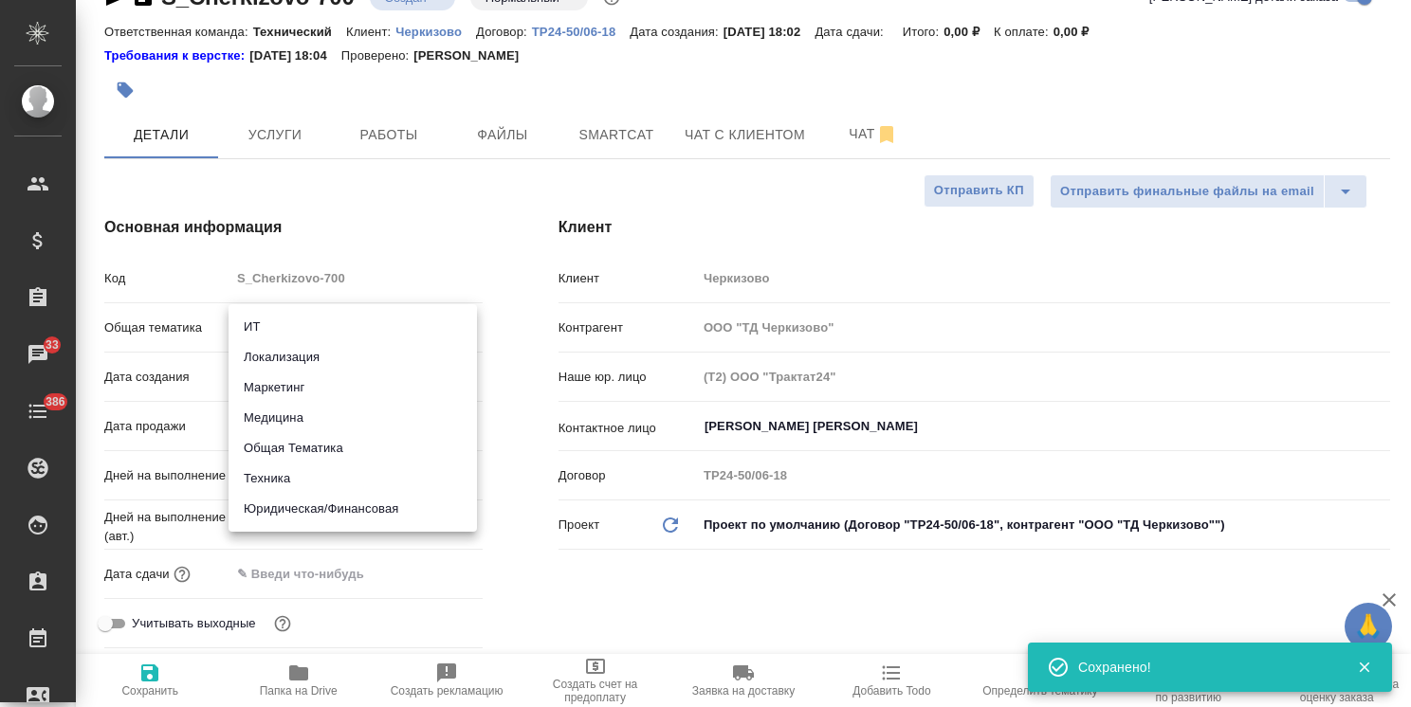
drag, startPoint x: 284, startPoint y: 483, endPoint x: 296, endPoint y: 392, distance: 91.7
click at [283, 481] on li "Техника" at bounding box center [352, 479] width 248 height 30
type input "tech"
type textarea "x"
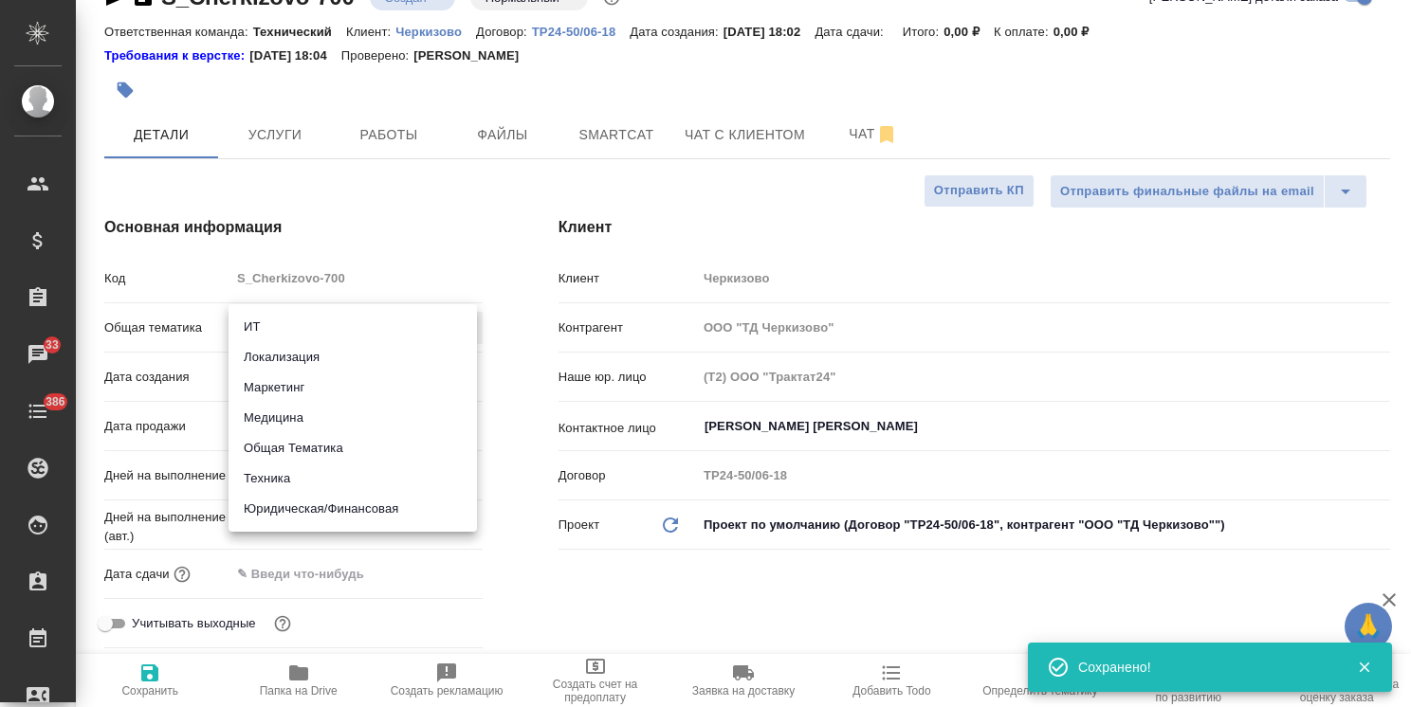
type textarea "x"
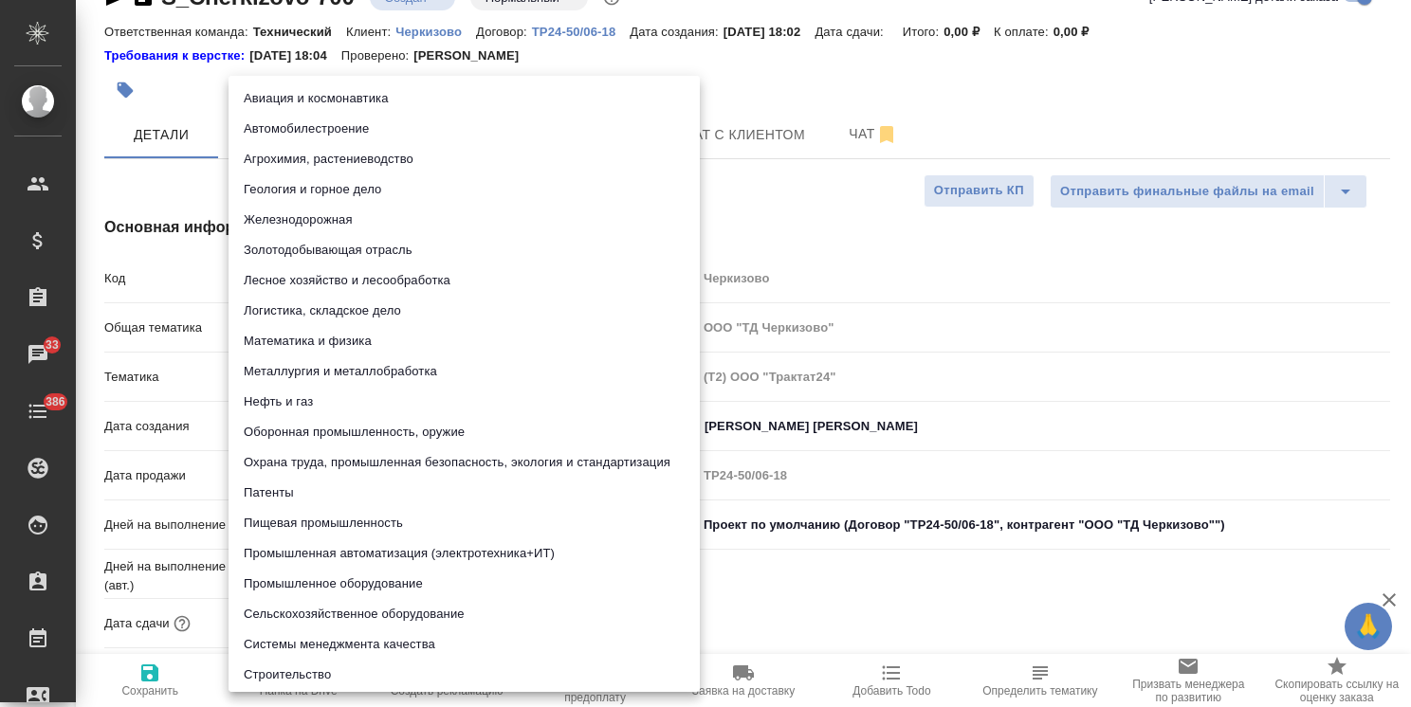
click at [310, 362] on body "🙏 .cls-1 fill:#fff; AWATERA Usmanova Olga Клиенты Спецификации Заказы 33 Чаты 3…" at bounding box center [705, 353] width 1411 height 707
click at [296, 520] on li "Пищевая промышленность" at bounding box center [463, 523] width 471 height 30
type textarea "x"
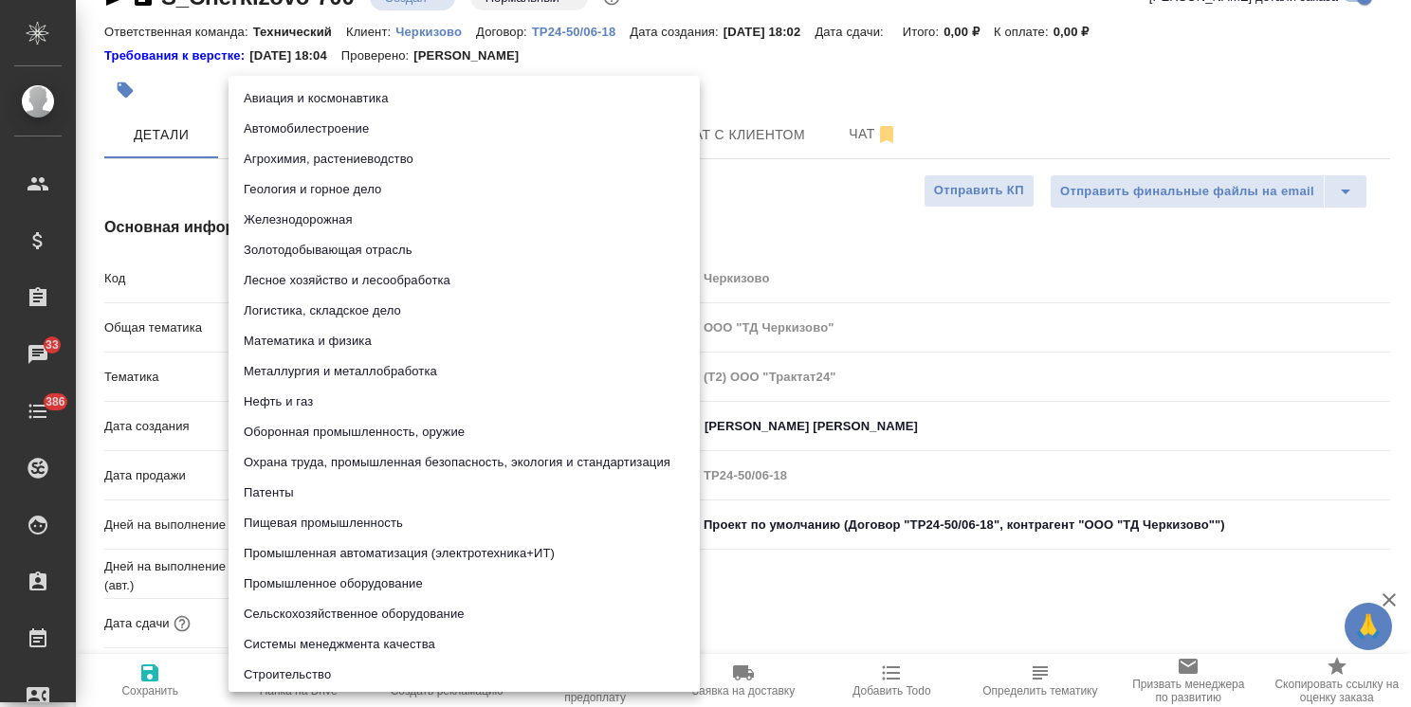
type input "5a8b8b956a9677013d343d8f"
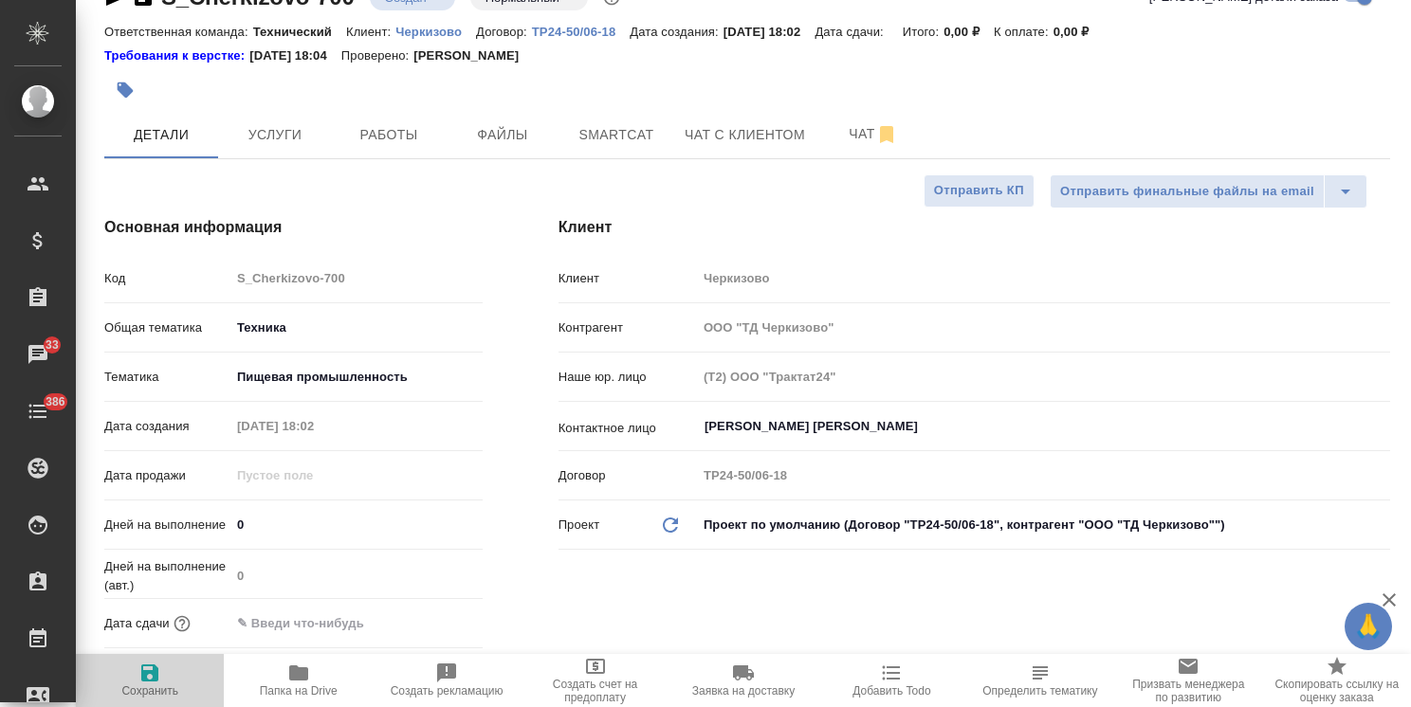
click at [149, 694] on span "Сохранить" at bounding box center [149, 690] width 57 height 13
type textarea "x"
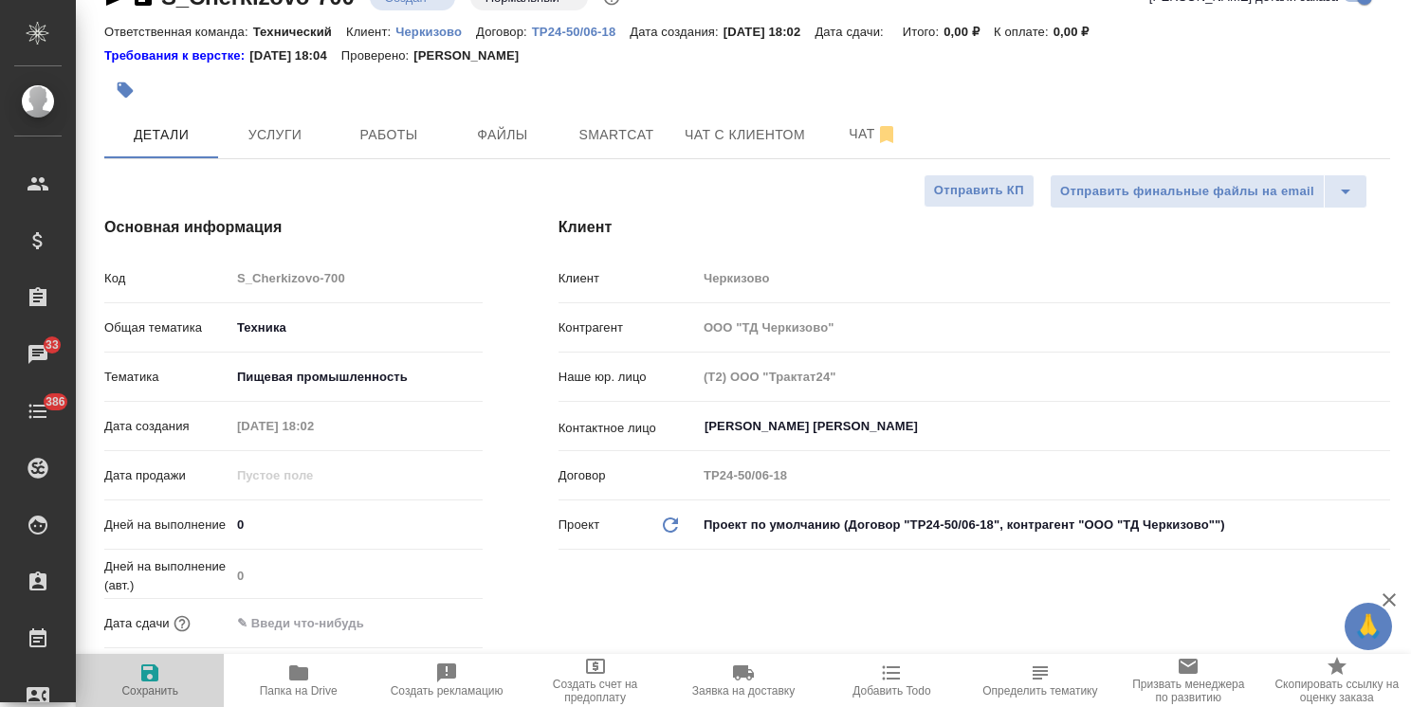
type textarea "x"
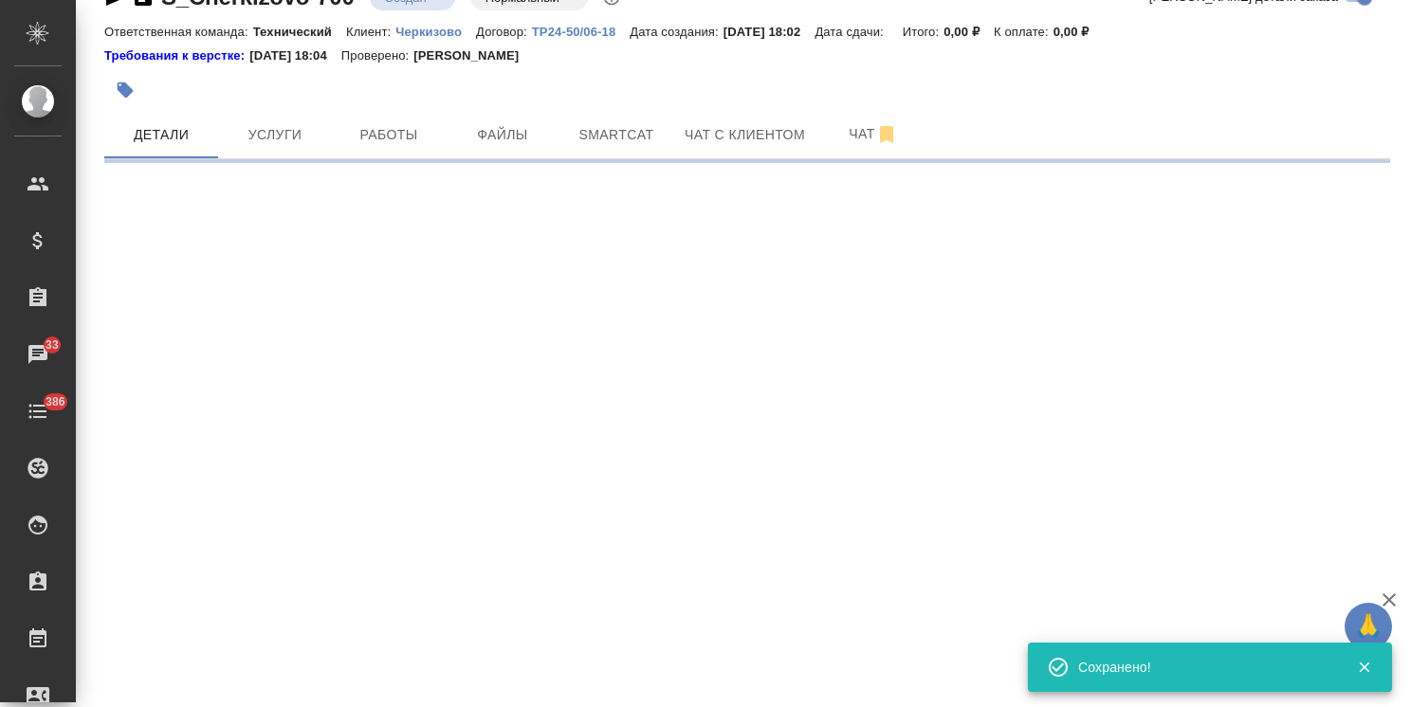
select select "RU"
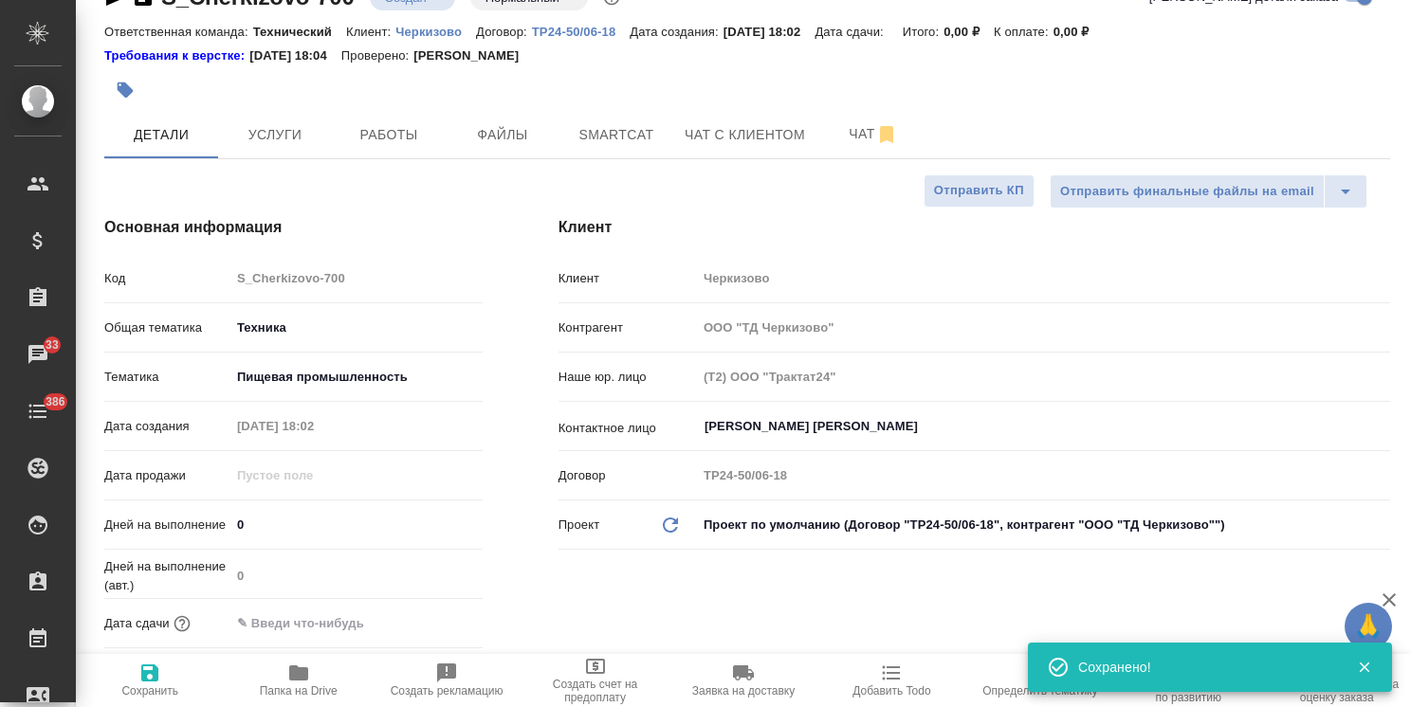
type textarea "x"
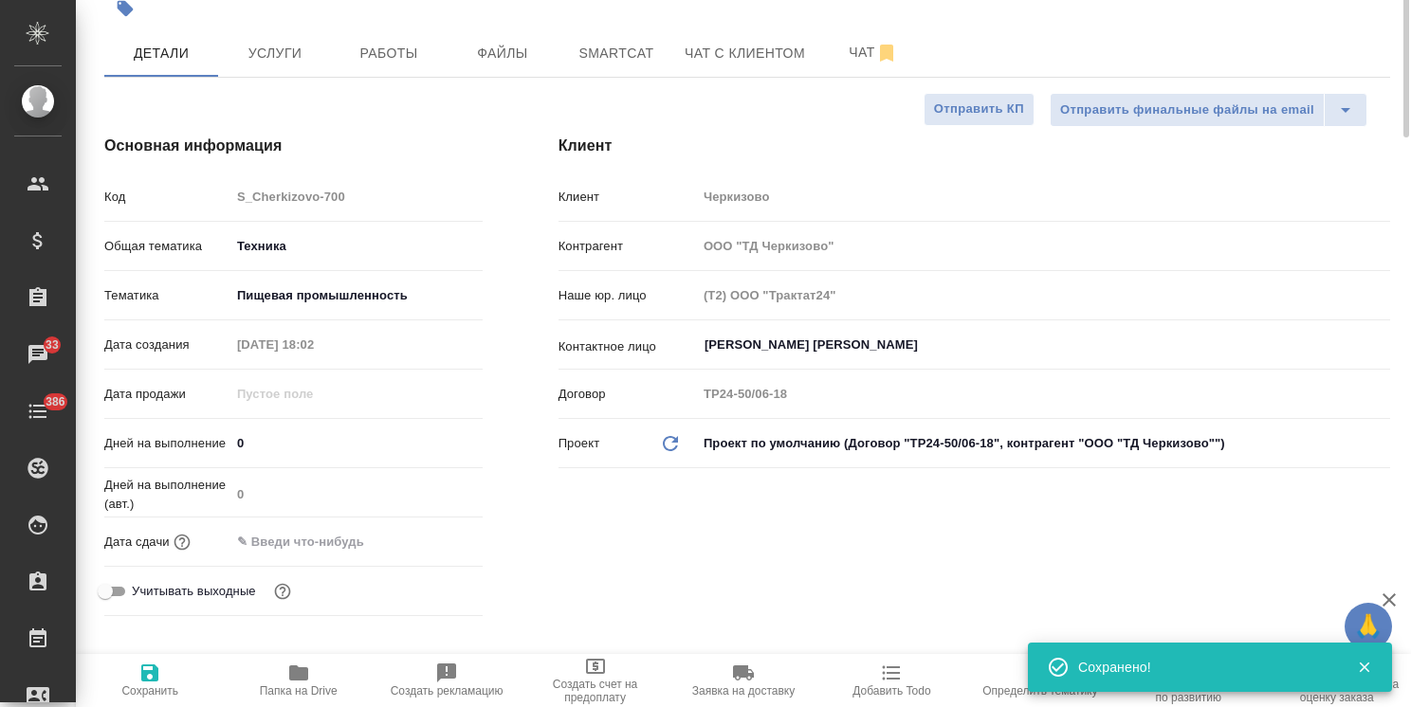
scroll to position [0, 0]
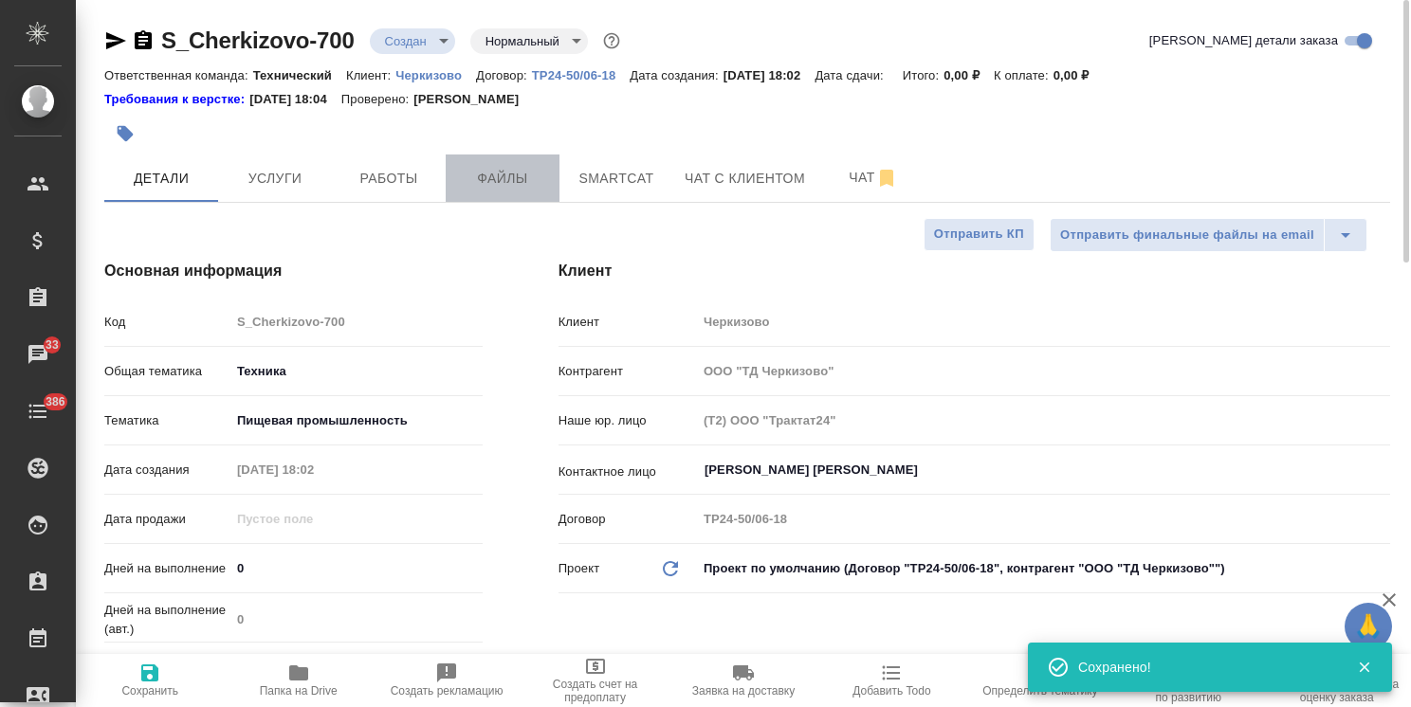
click at [486, 171] on span "Файлы" at bounding box center [502, 179] width 91 height 24
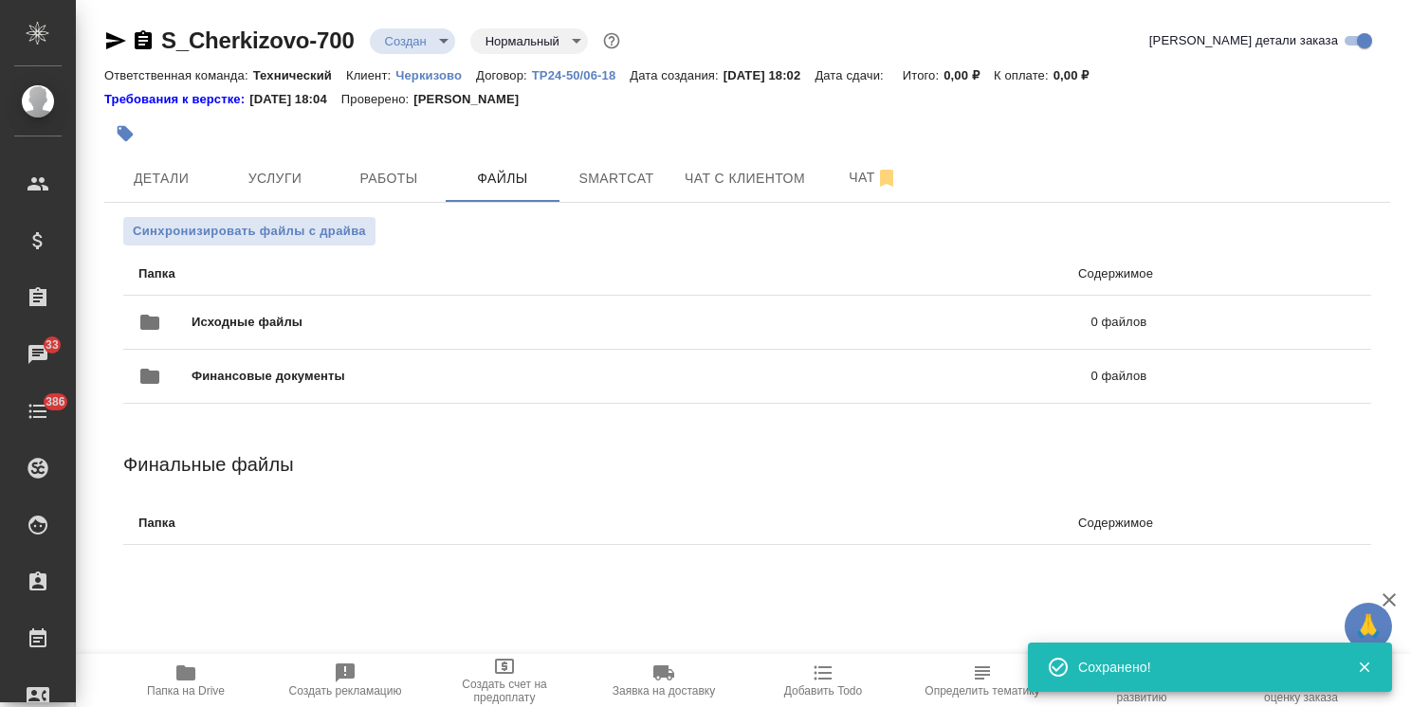
click at [246, 317] on span "Исходные файлы" at bounding box center [444, 322] width 505 height 19
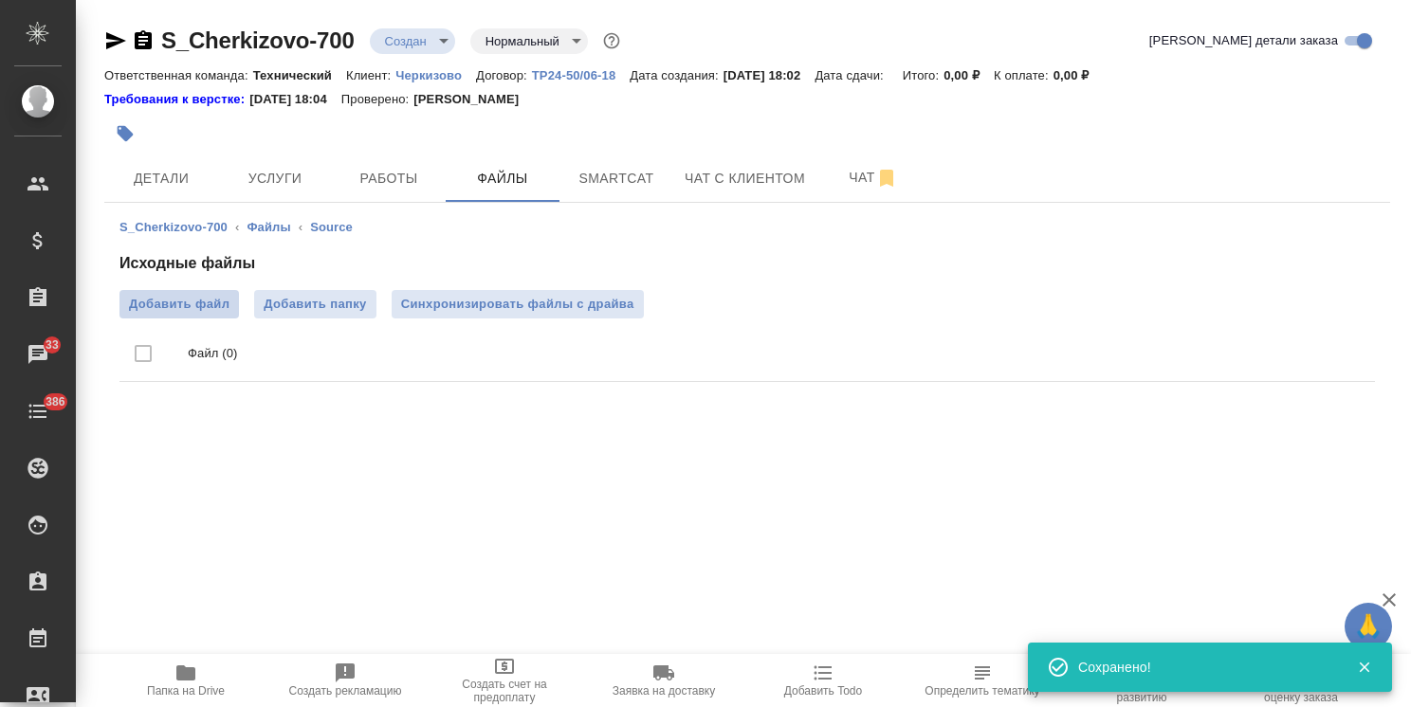
click at [163, 301] on span "Добавить файл" at bounding box center [179, 304] width 100 height 19
click at [0, 0] on input "Добавить файл" at bounding box center [0, 0] width 0 height 0
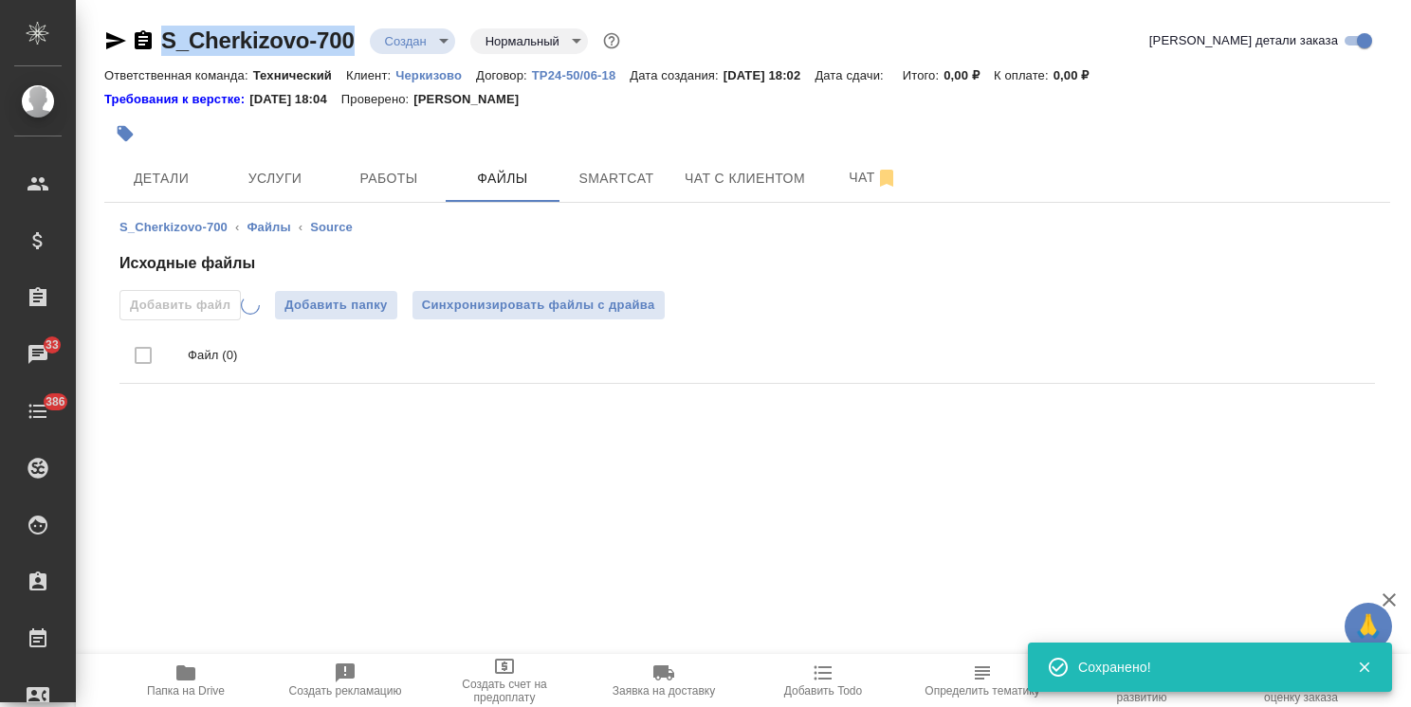
drag, startPoint x: 354, startPoint y: 12, endPoint x: 144, endPoint y: 1, distance: 209.8
click at [146, 5] on div "S_Cherkizovo-700 Создан new Нормальный normal Кратко детали заказа Ответственна…" at bounding box center [747, 220] width 1306 height 440
copy link "S_Cherkizovo-700"
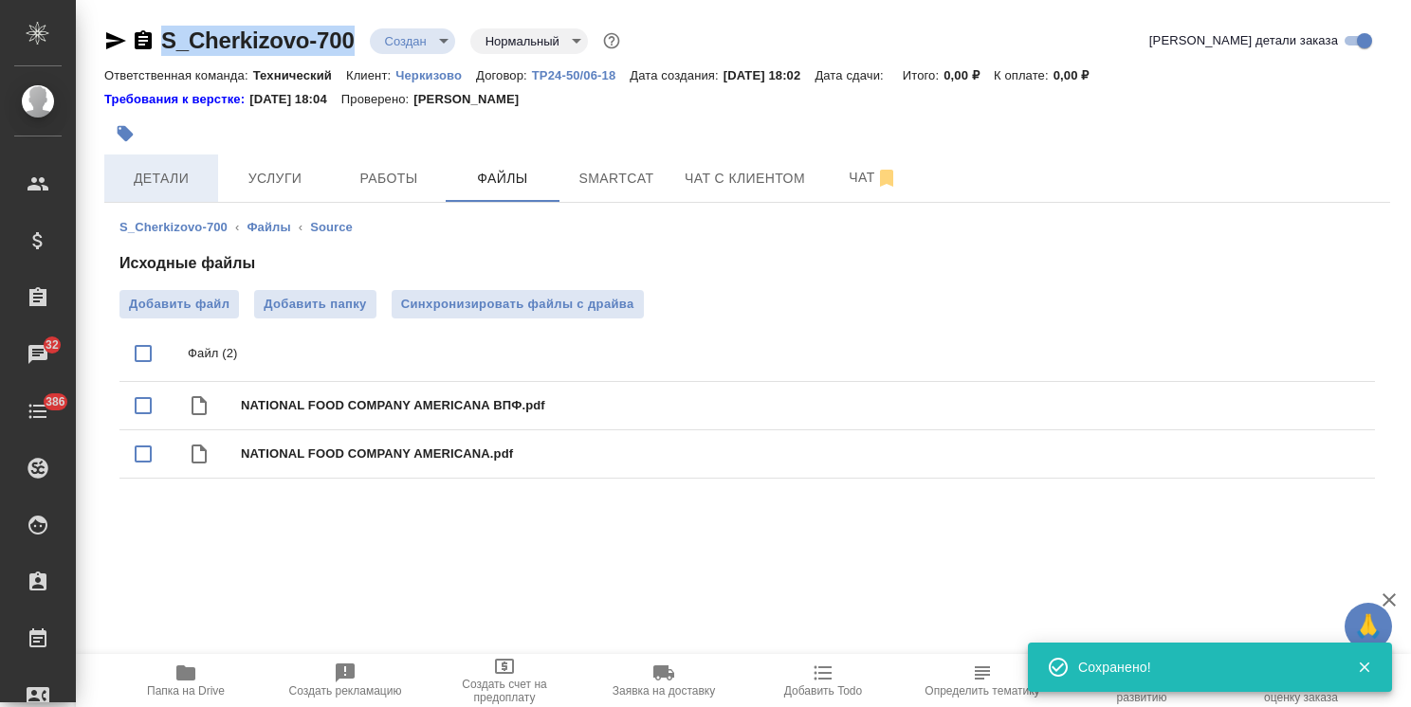
click at [144, 175] on span "Детали" at bounding box center [161, 179] width 91 height 24
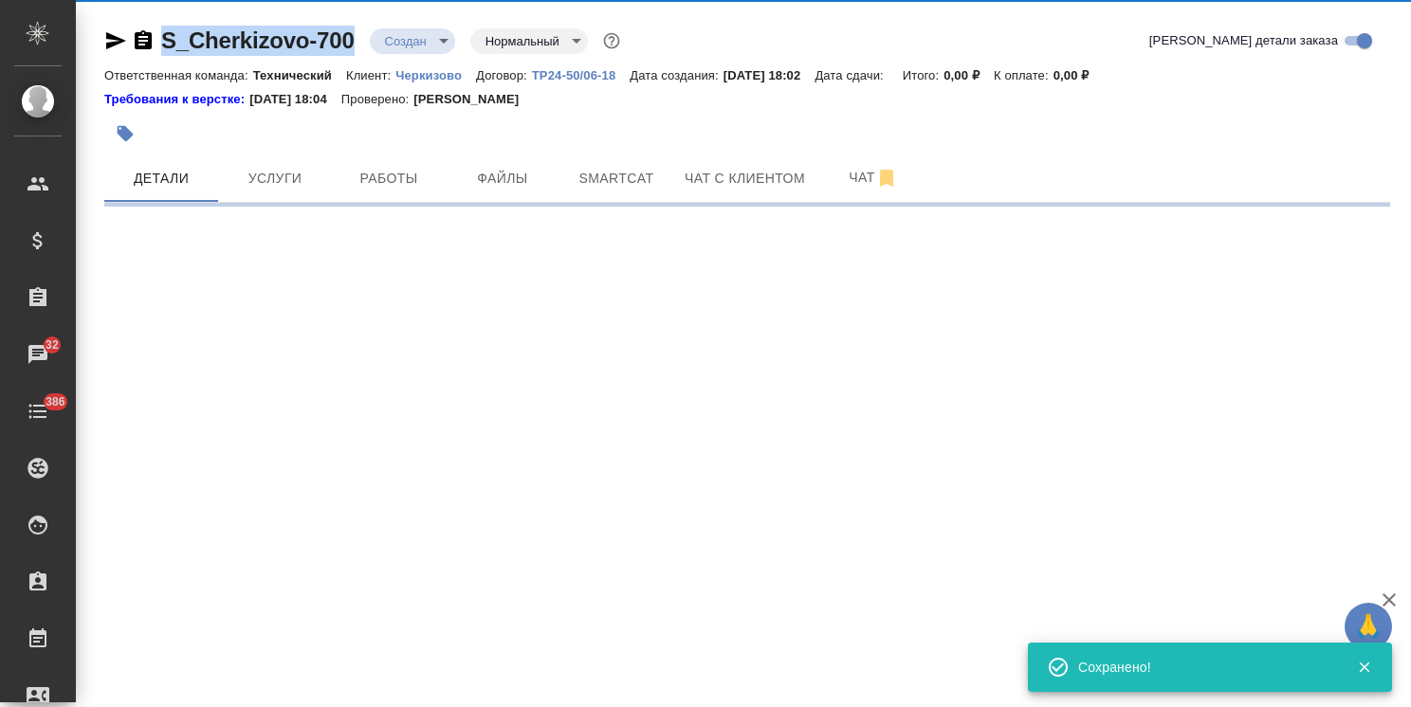
select select "RU"
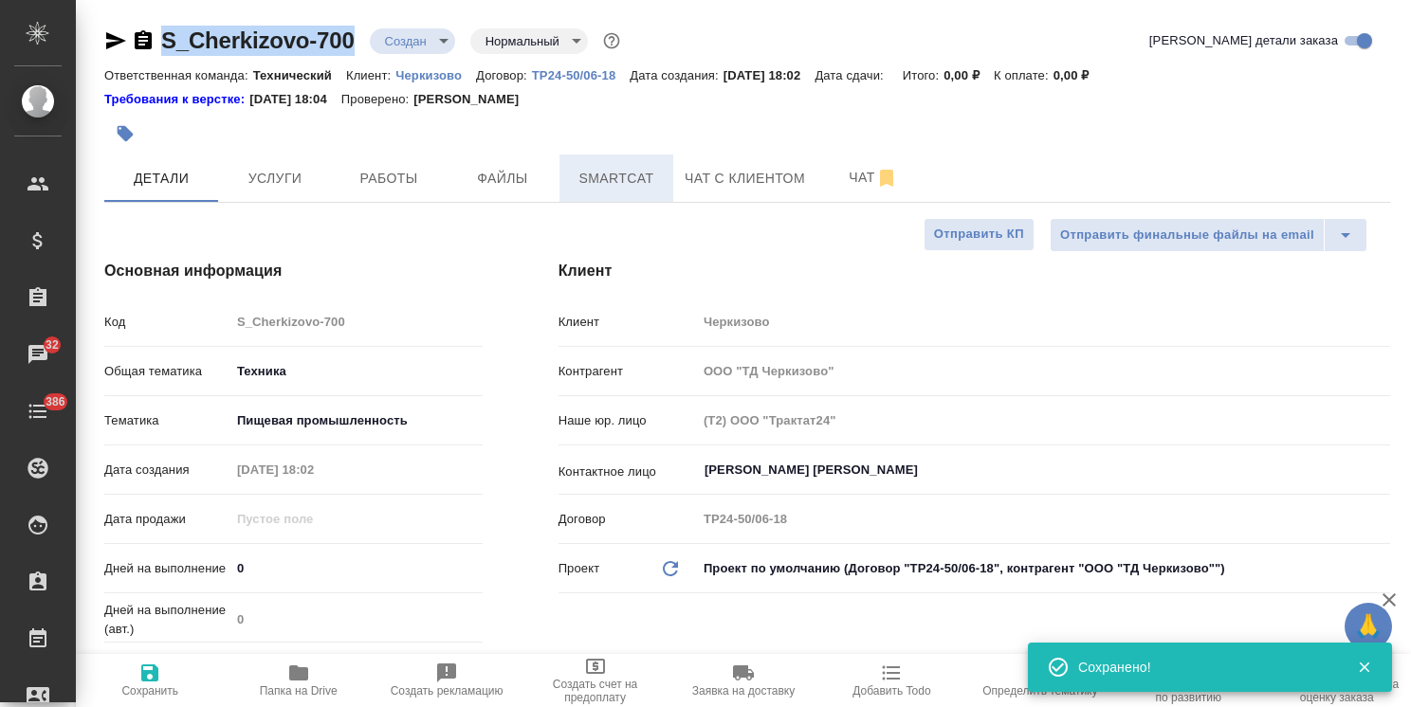
type textarea "x"
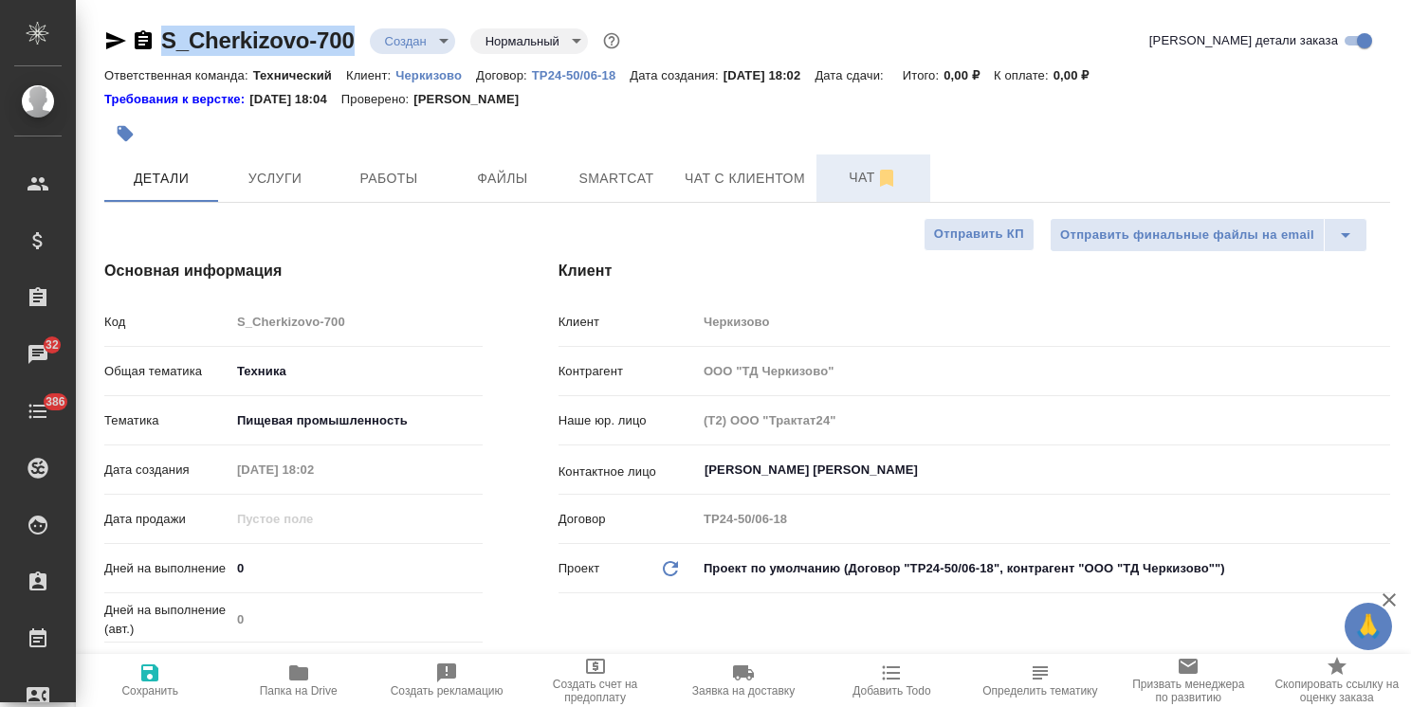
click at [853, 163] on button "Чат" at bounding box center [873, 178] width 114 height 47
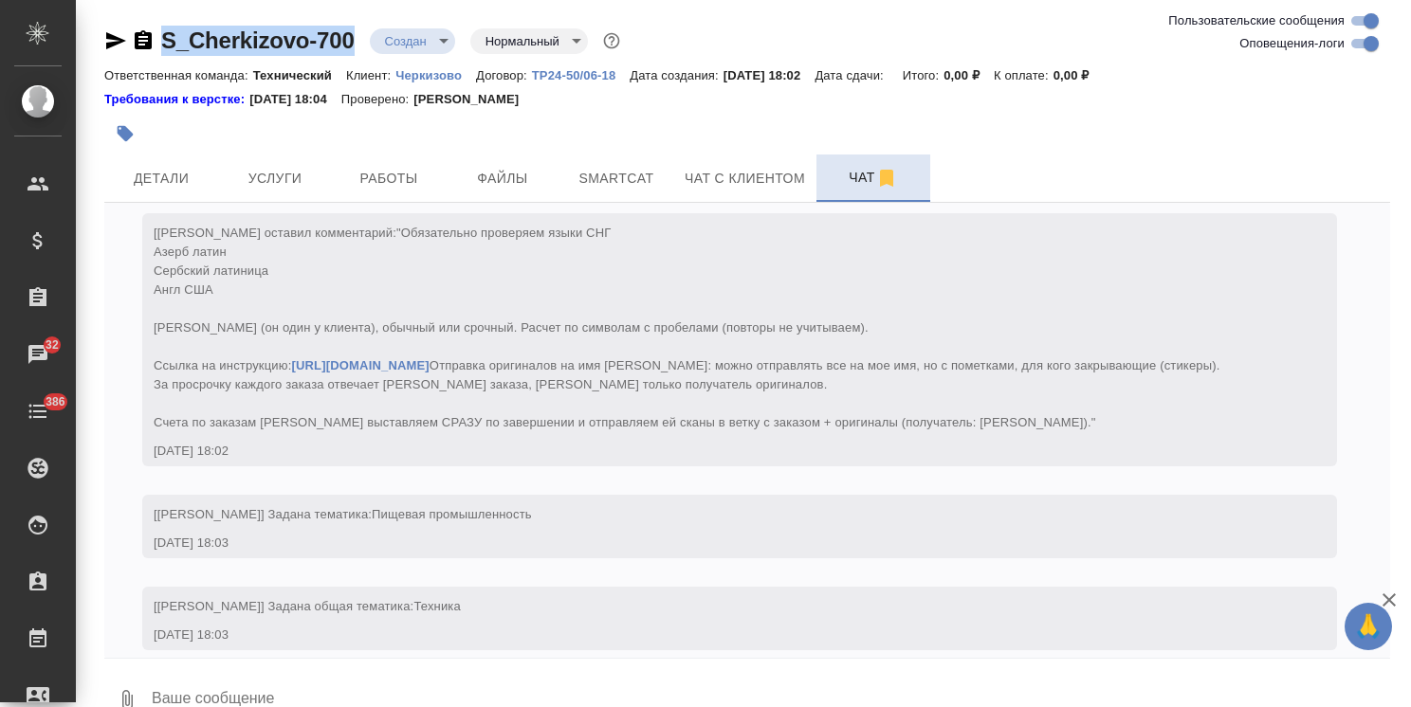
scroll to position [131, 0]
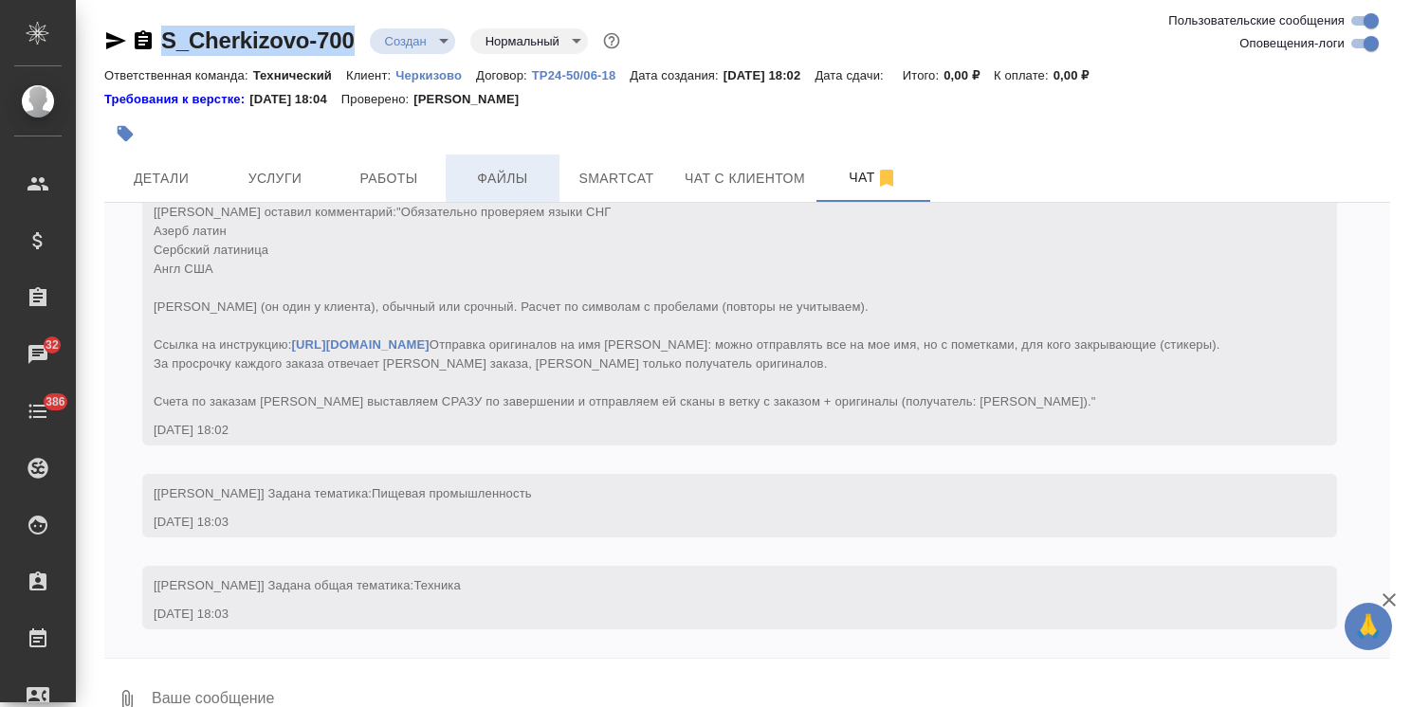
click at [510, 173] on span "Файлы" at bounding box center [502, 179] width 91 height 24
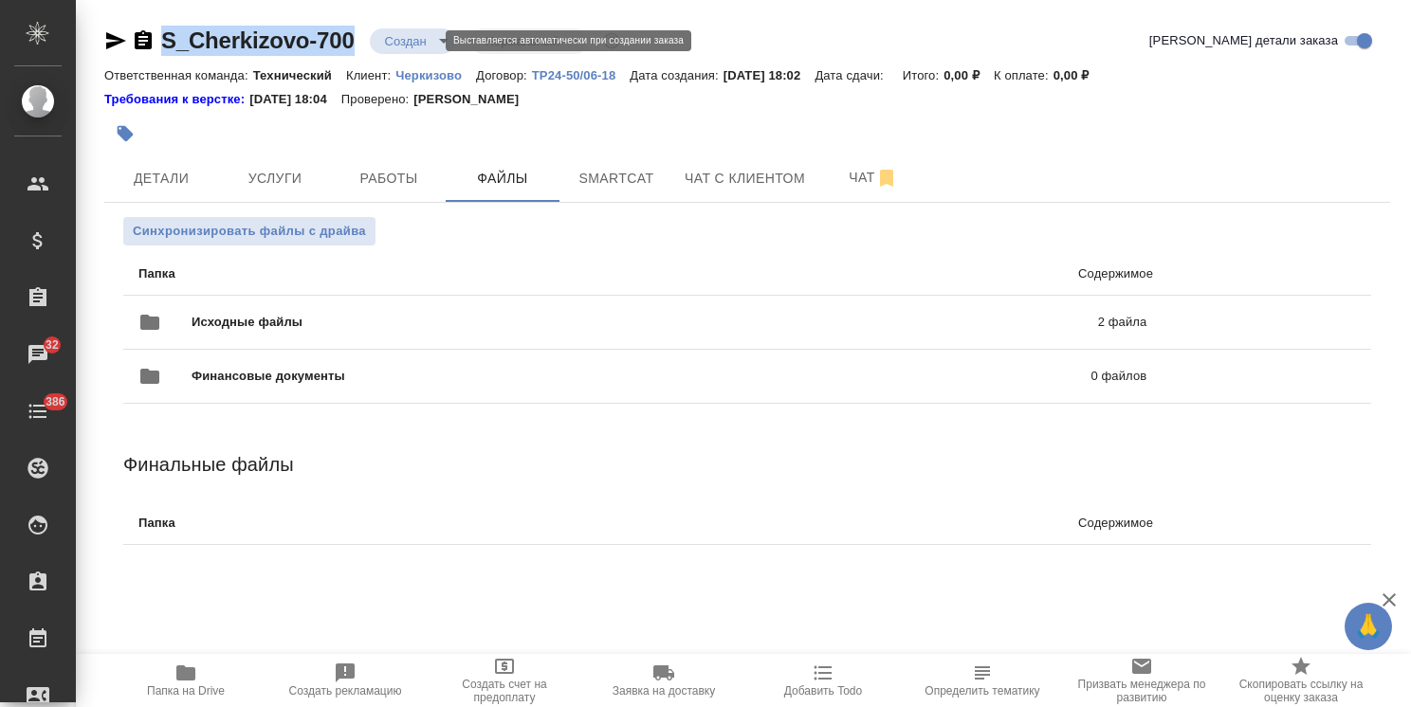
click at [419, 40] on body "🙏 .cls-1 fill:#fff; AWATERA Usmanova Olga Клиенты Спецификации Заказы 32 Чаты 3…" at bounding box center [705, 353] width 1411 height 707
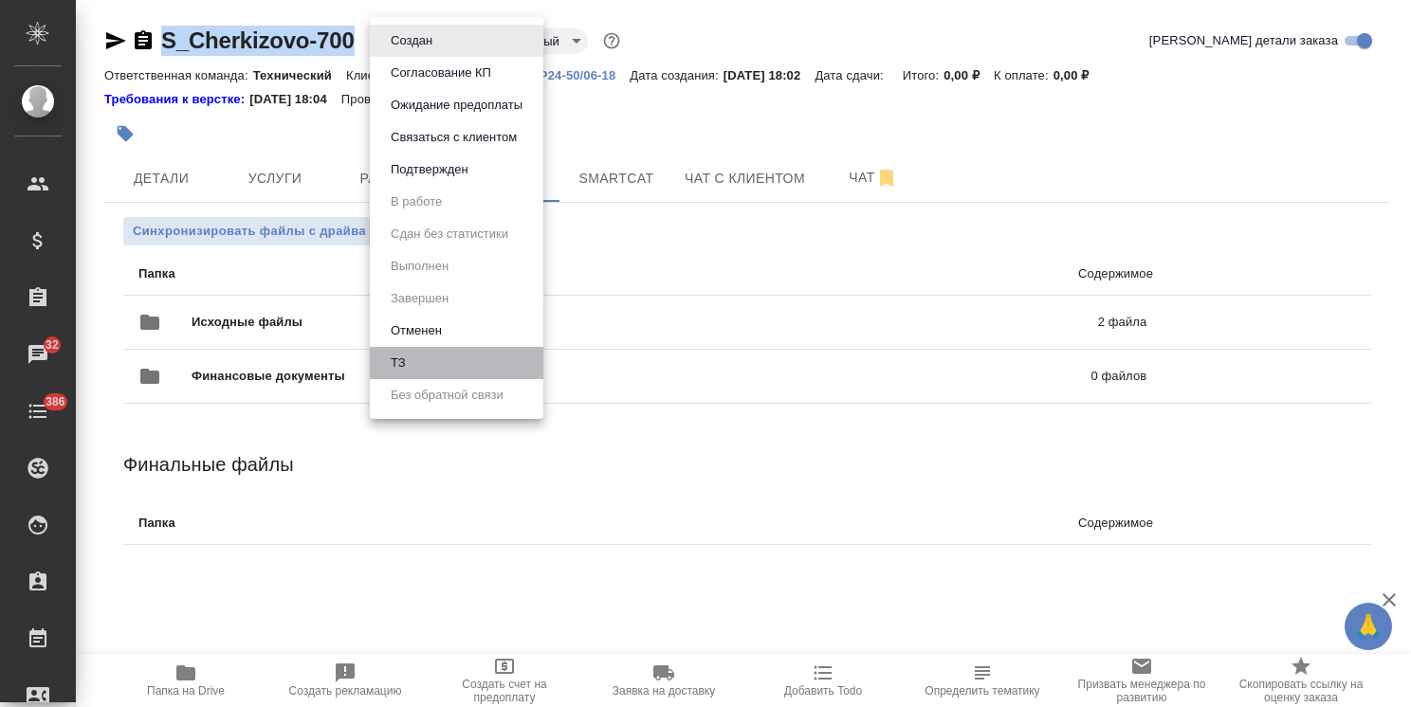
click at [411, 355] on li "ТЗ" at bounding box center [456, 363] width 173 height 32
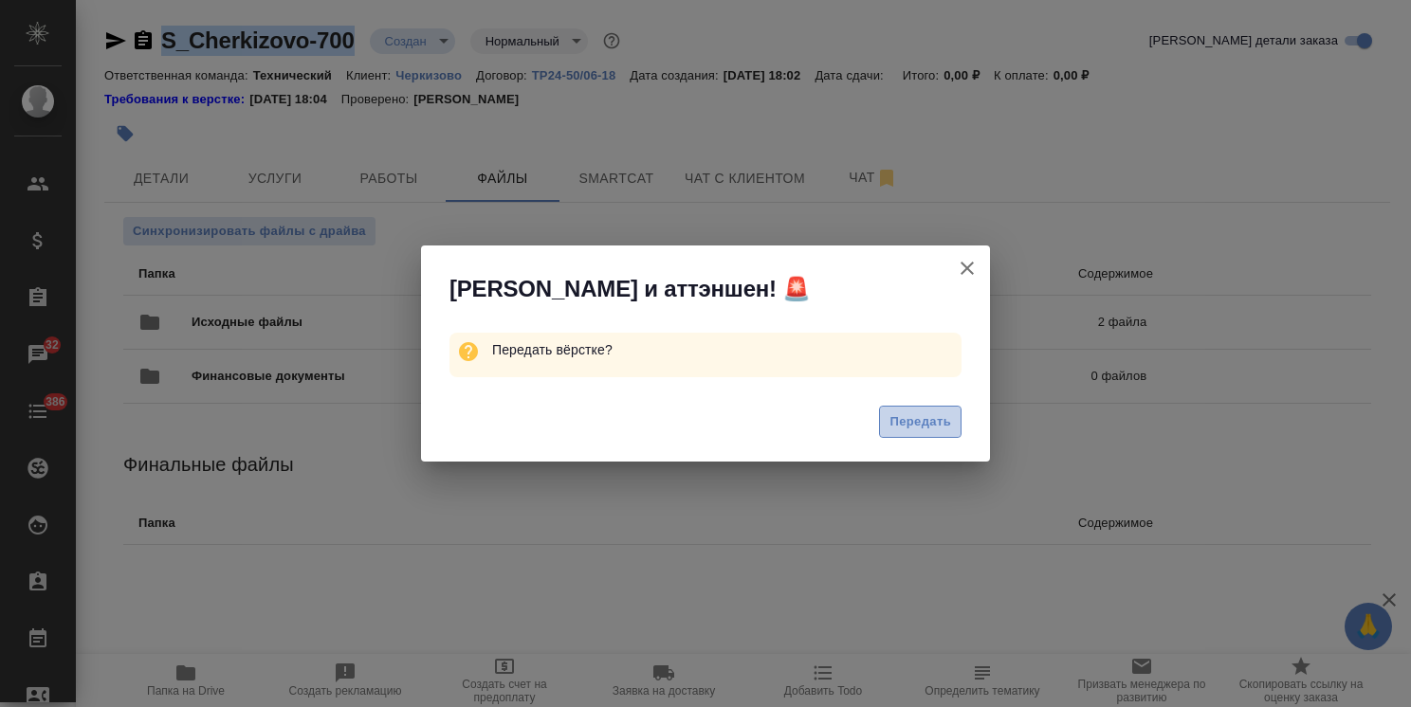
click at [910, 423] on span "Передать" at bounding box center [920, 422] width 62 height 22
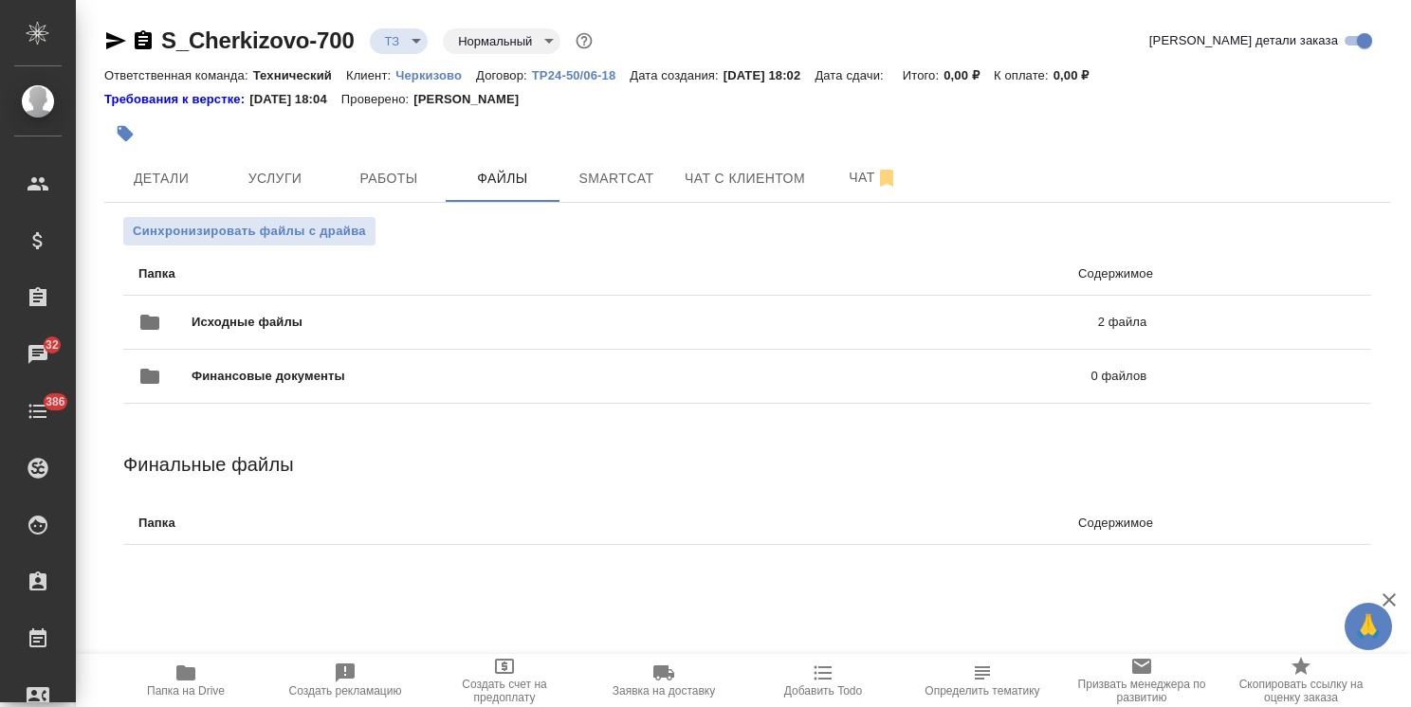
click at [154, 176] on span "Детали" at bounding box center [161, 179] width 91 height 24
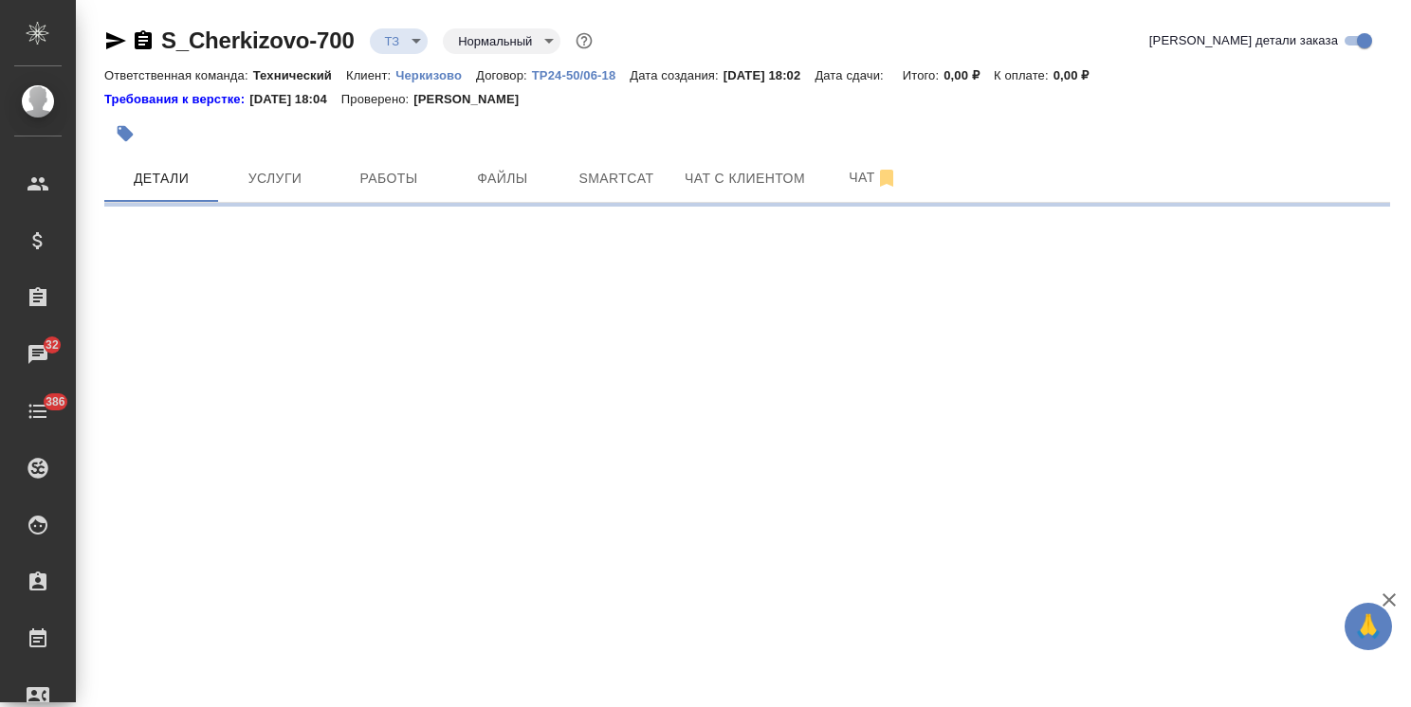
select select "RU"
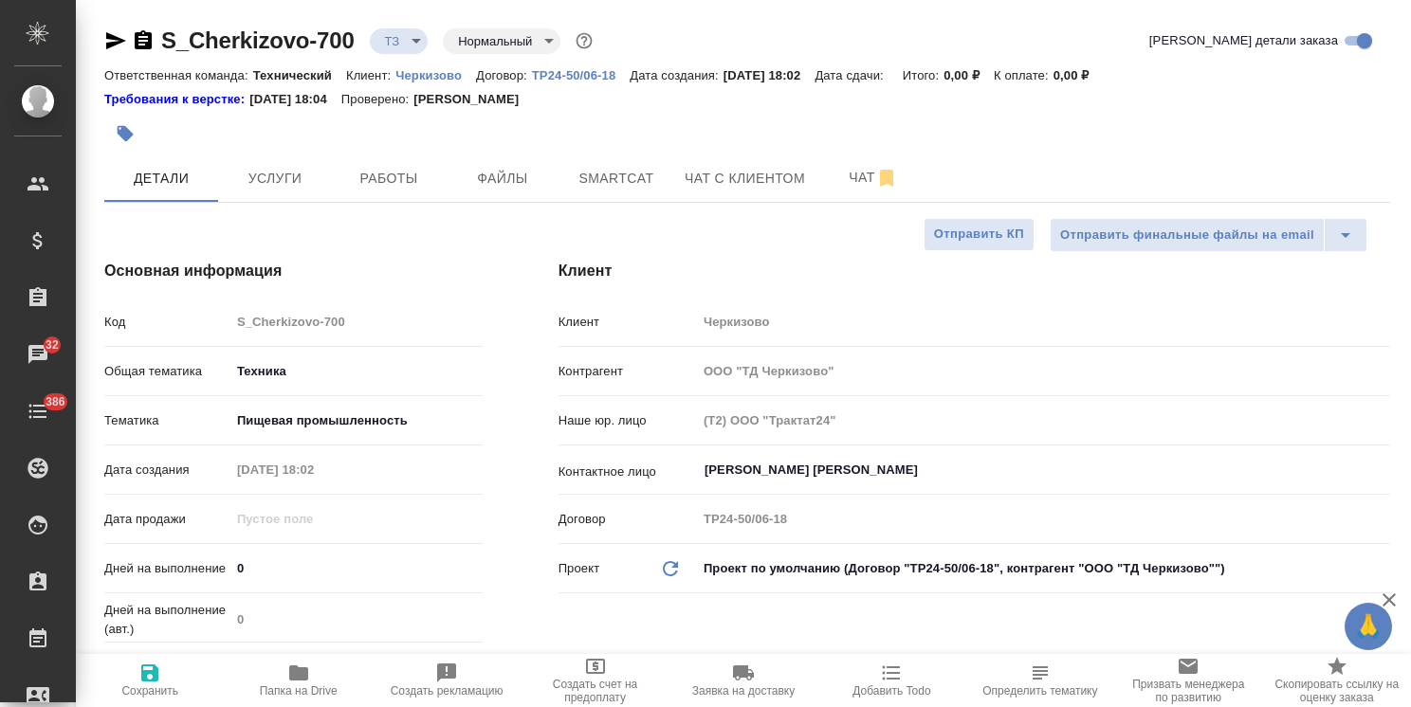
type textarea "x"
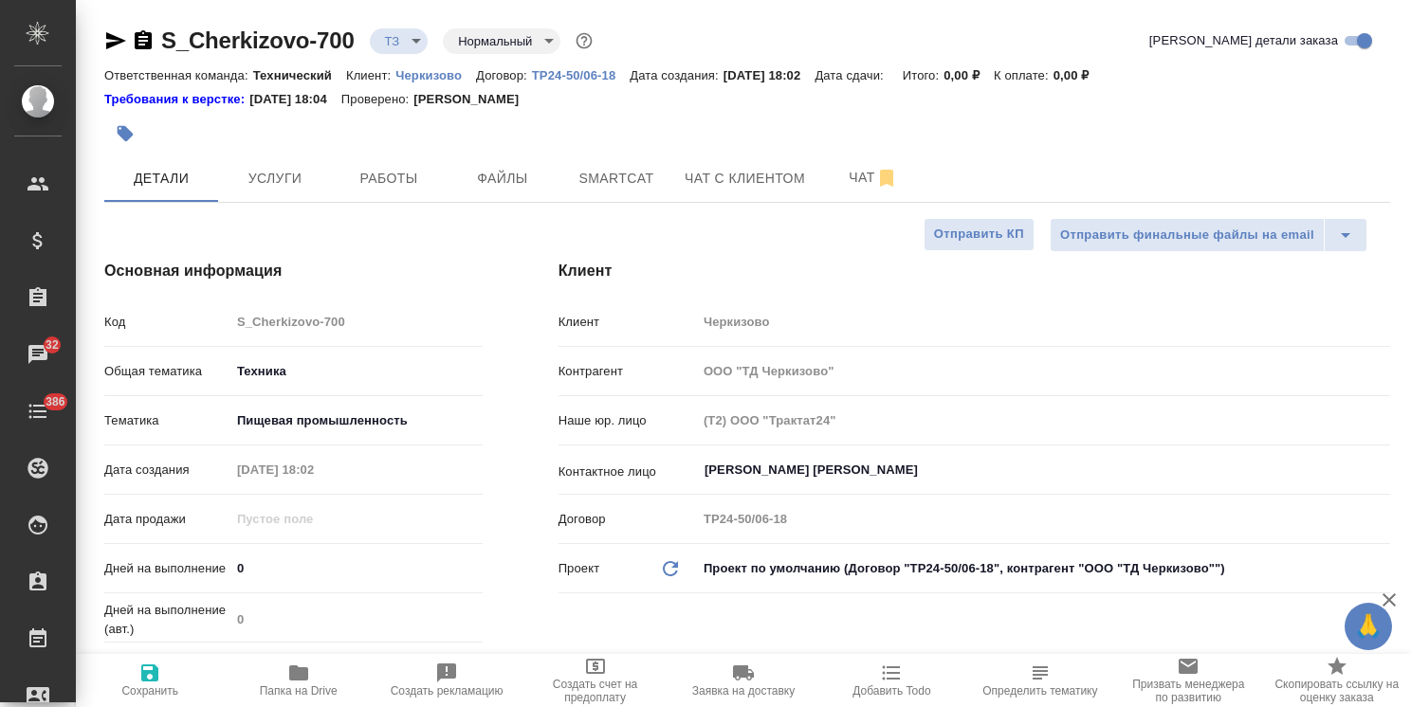
type textarea "x"
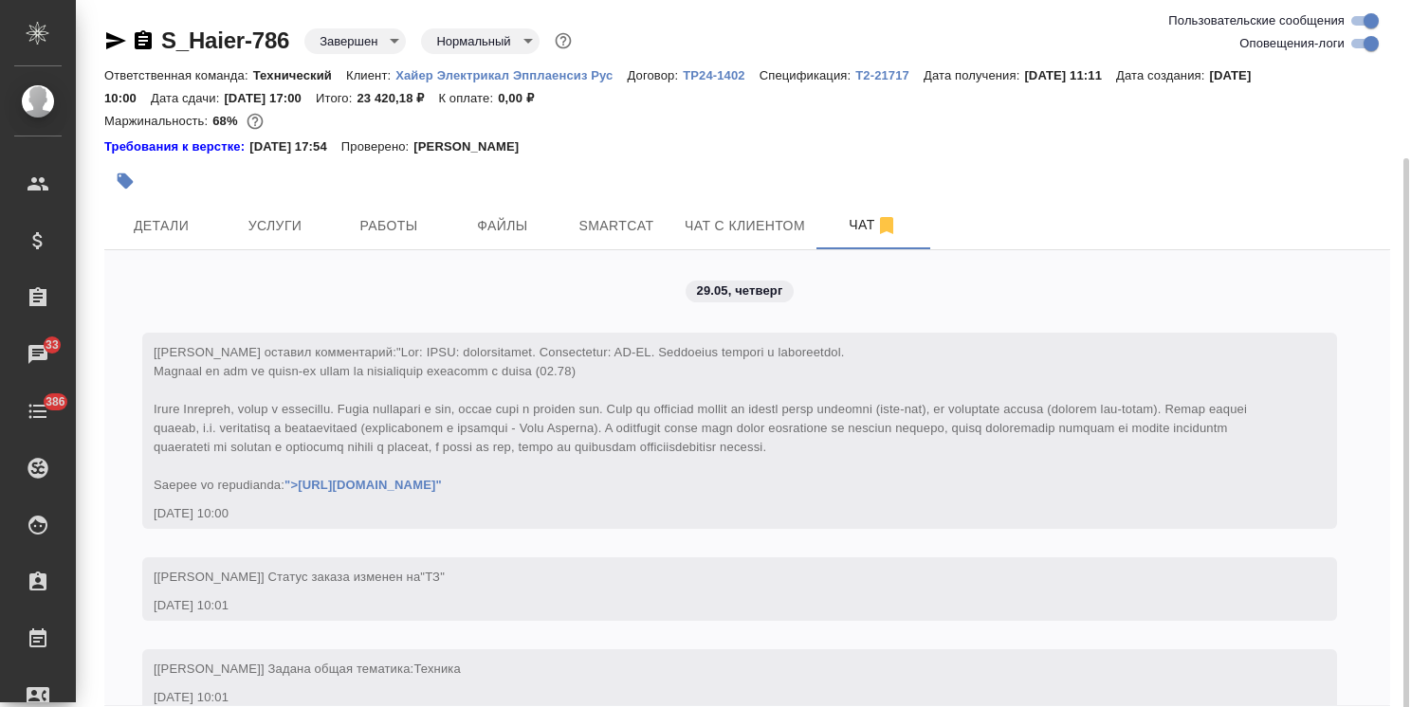
scroll to position [23056, 0]
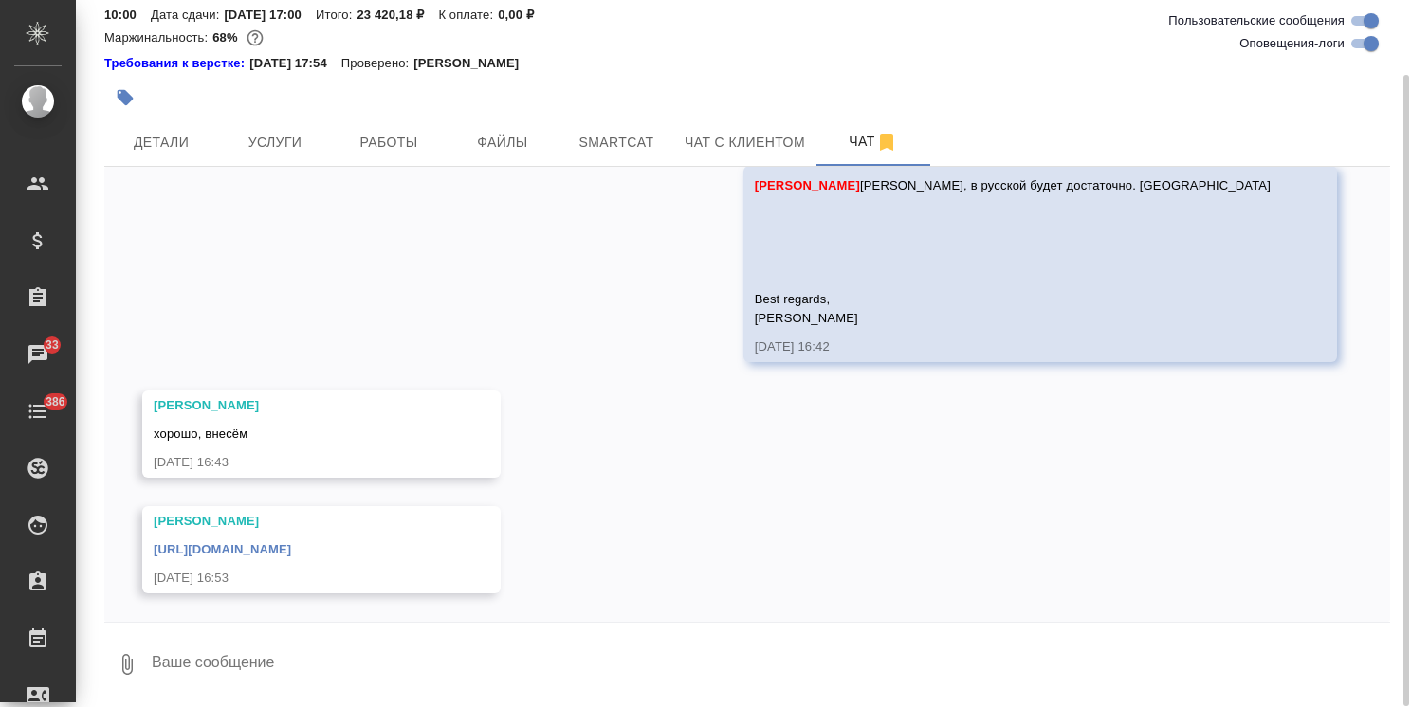
click at [264, 648] on textarea at bounding box center [770, 664] width 1240 height 64
type textarea "Спасибо!"
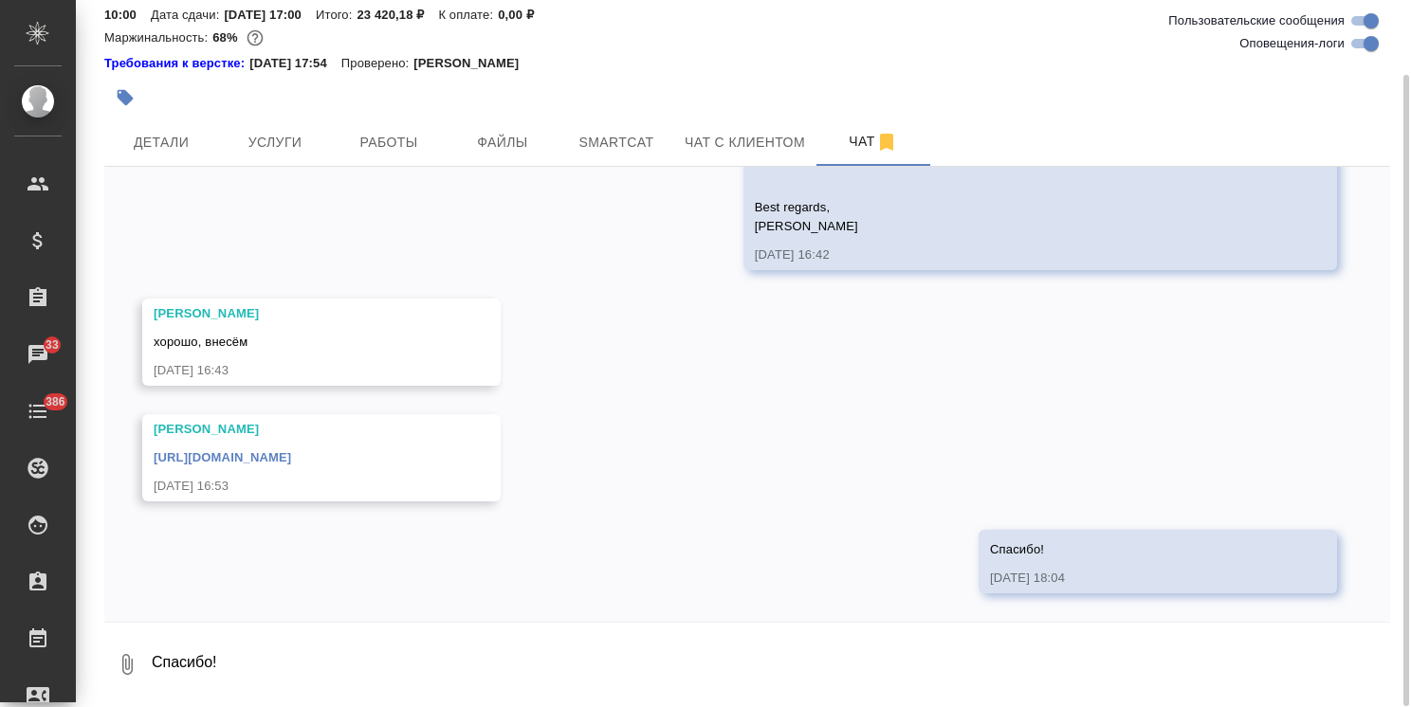
scroll to position [23147, 0]
click at [291, 461] on link "https://drive.awatera.com/f/10378564" at bounding box center [222, 457] width 137 height 14
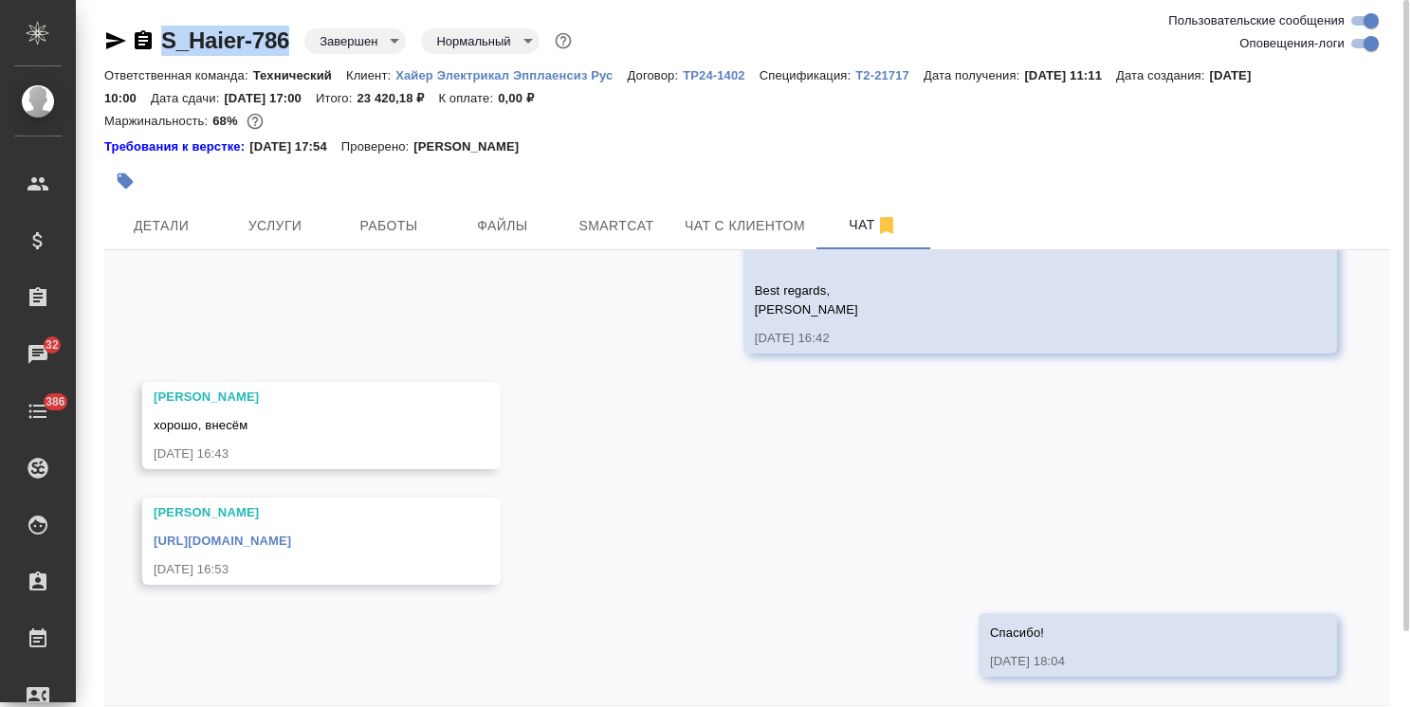
drag, startPoint x: 303, startPoint y: 21, endPoint x: 125, endPoint y: 19, distance: 178.2
click at [125, 19] on div "S_Haier-786 Завершен closed Нормальный normal Ответственная команда: Технически…" at bounding box center [747, 396] width 1306 height 792
copy link "S_Haier-786"
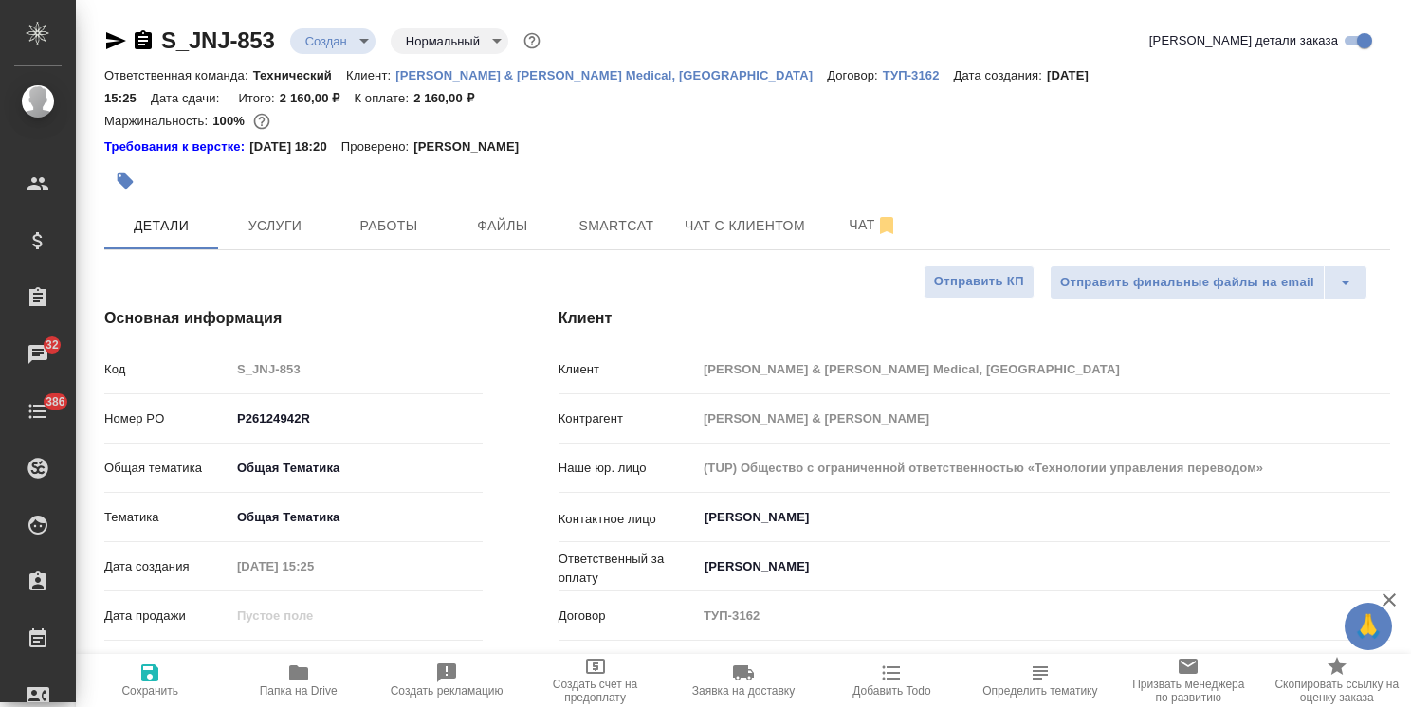
select select "RU"
